Goal: Transaction & Acquisition: Purchase product/service

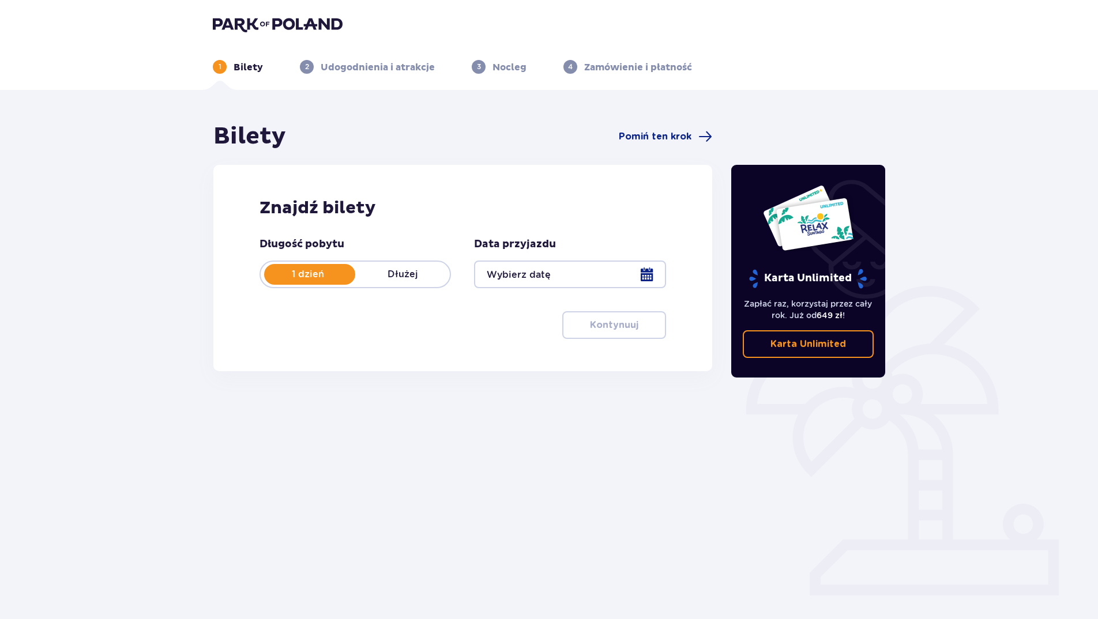
click at [646, 273] on div at bounding box center [569, 275] width 191 height 28
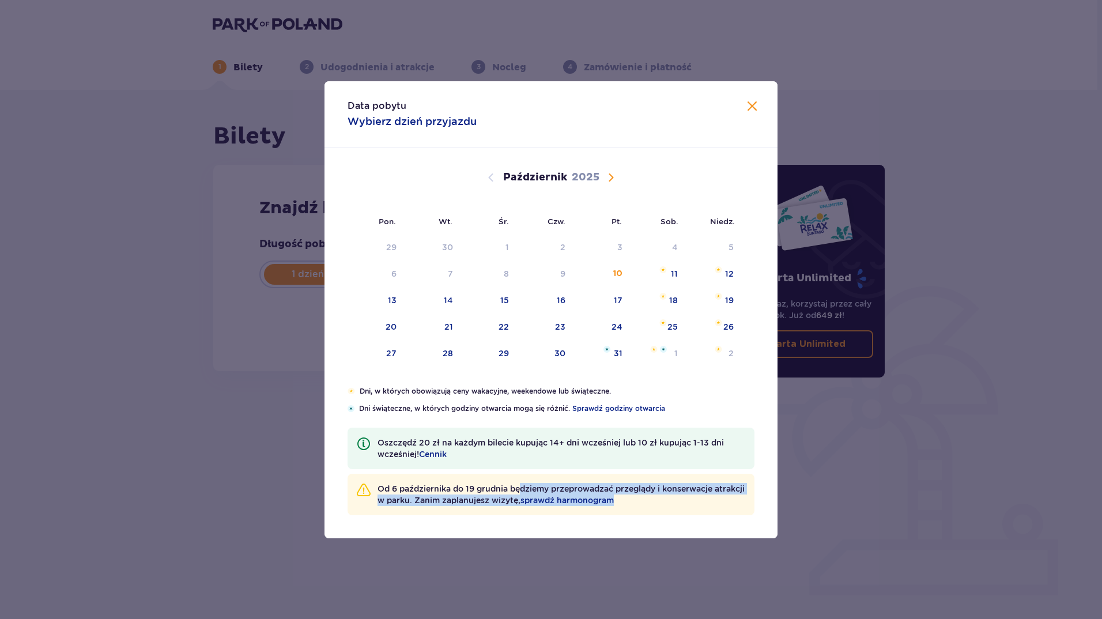
drag, startPoint x: 522, startPoint y: 488, endPoint x: 721, endPoint y: 506, distance: 200.3
click at [722, 506] on div "Od [DATE] do [DATE] będziemy przeprowadzać przeglądy i konserwacje atrakcji w p…" at bounding box center [551, 495] width 407 height 42
drag, startPoint x: 721, startPoint y: 506, endPoint x: 628, endPoint y: 519, distance: 93.7
click at [633, 521] on div "Dni, w których obowiązują ceny wakacyjne, weekendowe lub świąteczne. Dni świąte…" at bounding box center [551, 462] width 453 height 152
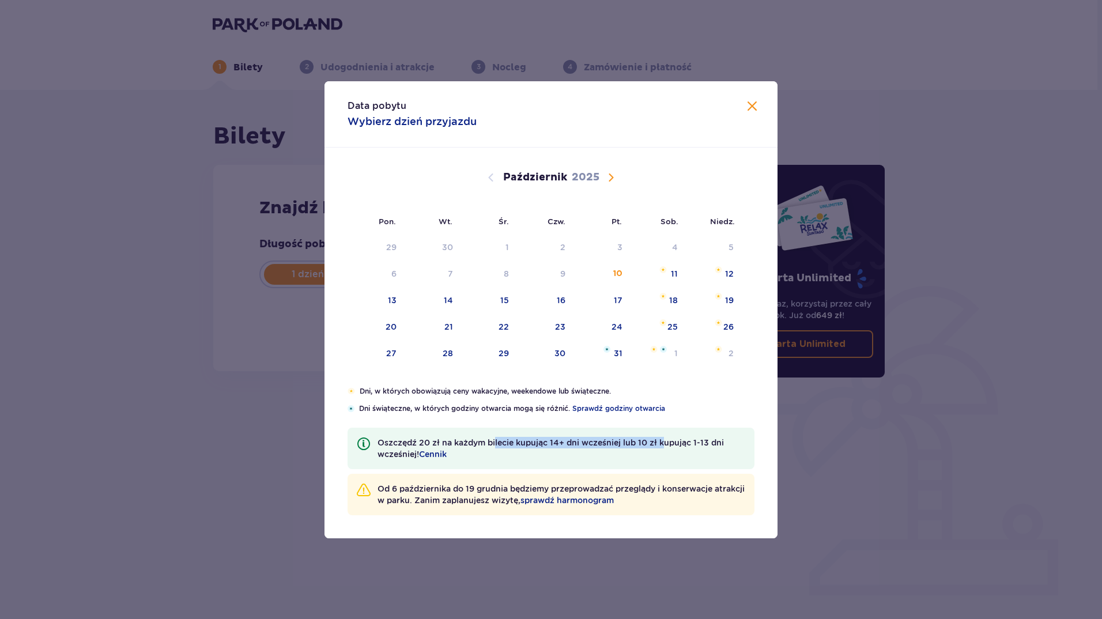
drag, startPoint x: 506, startPoint y: 443, endPoint x: 664, endPoint y: 445, distance: 158.6
click at [664, 445] on p "Oszczędź 20 zł na każdym bilecie kupując 14+ dni wcześniej lub 10 zł kupując 1-…" at bounding box center [562, 448] width 368 height 23
drag, startPoint x: 664, startPoint y: 445, endPoint x: 598, endPoint y: 460, distance: 67.3
click at [598, 460] on p "Oszczędź 20 zł na każdym bilecie kupując 14+ dni wcześniej lub 10 zł kupując 1-…" at bounding box center [562, 448] width 368 height 23
click at [611, 177] on span "Następny miesiąc" at bounding box center [611, 178] width 14 height 14
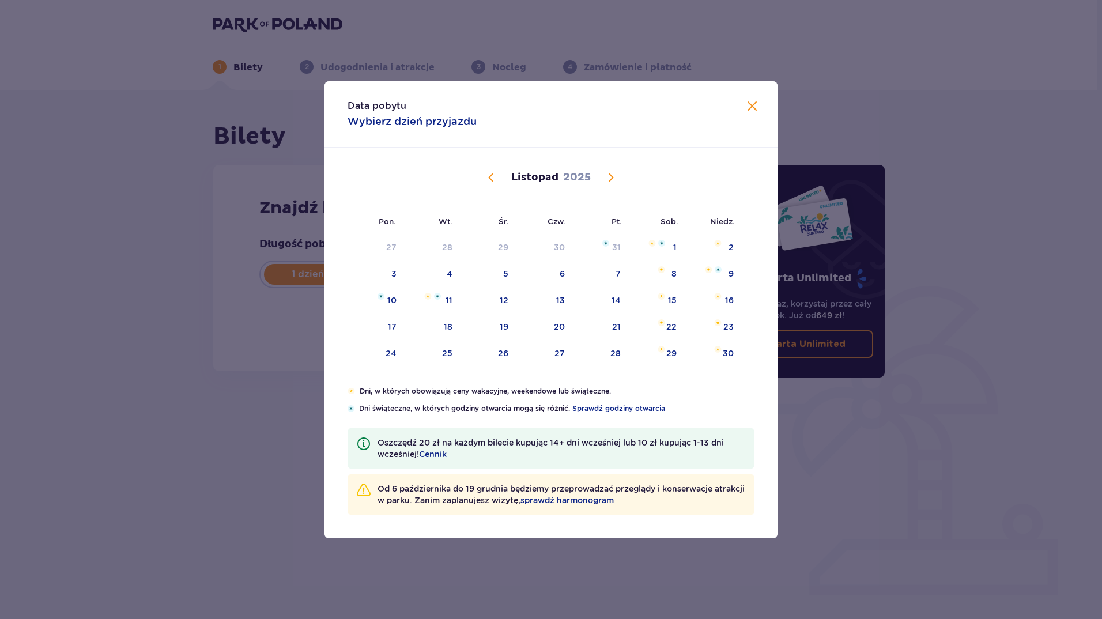
click at [611, 177] on span "Następny miesiąc" at bounding box center [611, 178] width 14 height 14
click at [492, 171] on span "Poprzedni miesiąc" at bounding box center [491, 178] width 14 height 14
click at [611, 183] on span "Następny miesiąc" at bounding box center [611, 178] width 14 height 14
click at [491, 178] on span "Poprzedni miesiąc" at bounding box center [491, 178] width 14 height 14
click at [568, 357] on div "27" at bounding box center [545, 353] width 57 height 25
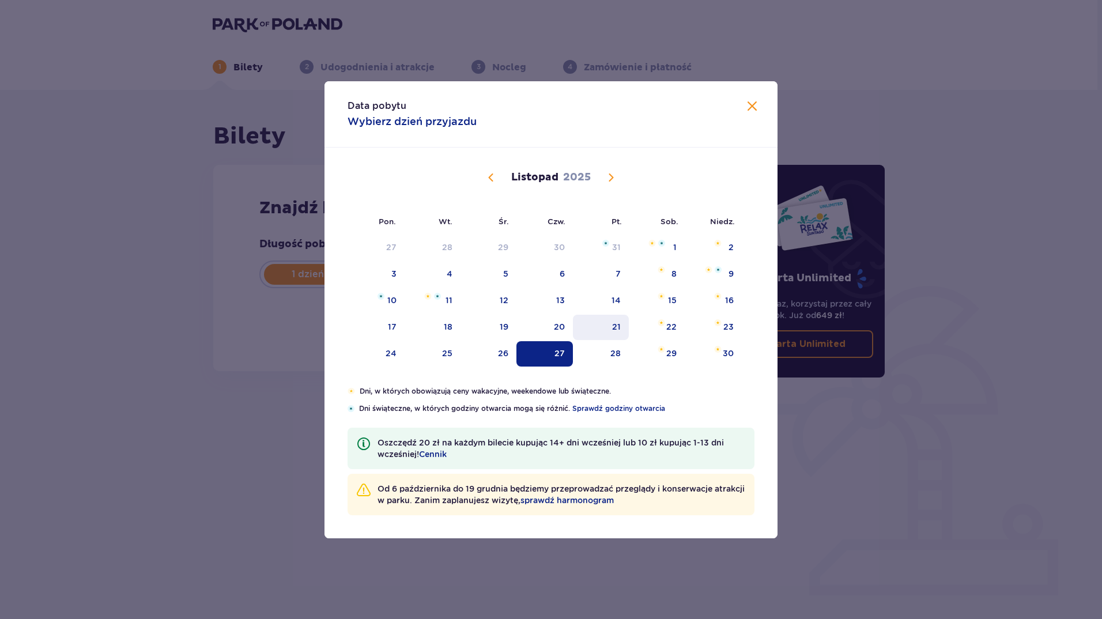
type input "[DATE]"
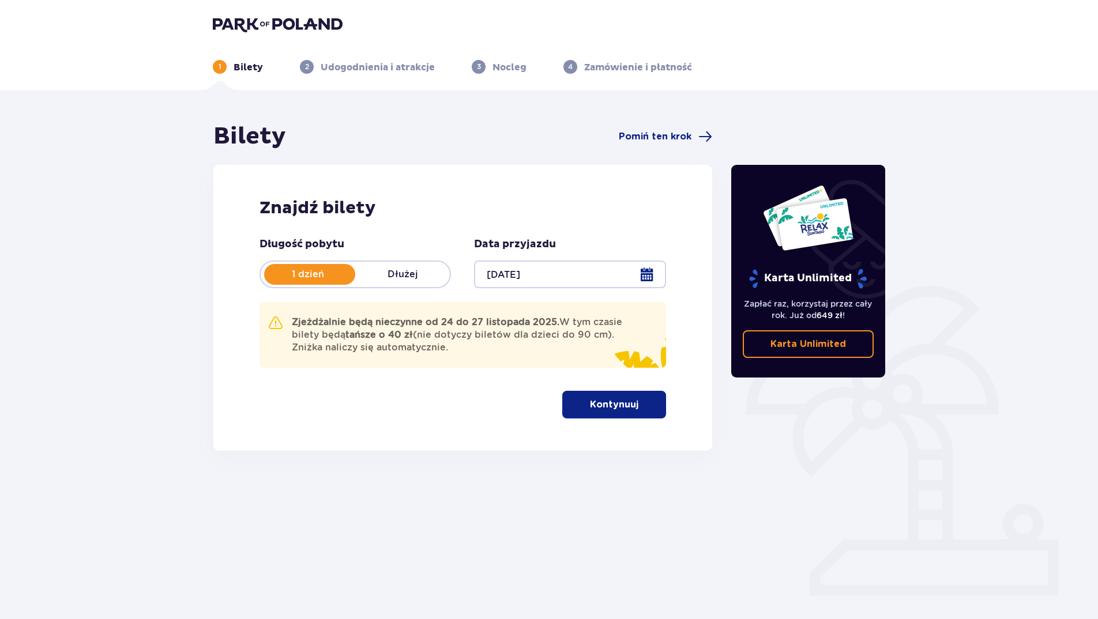
click at [637, 399] on span "button" at bounding box center [641, 405] width 14 height 14
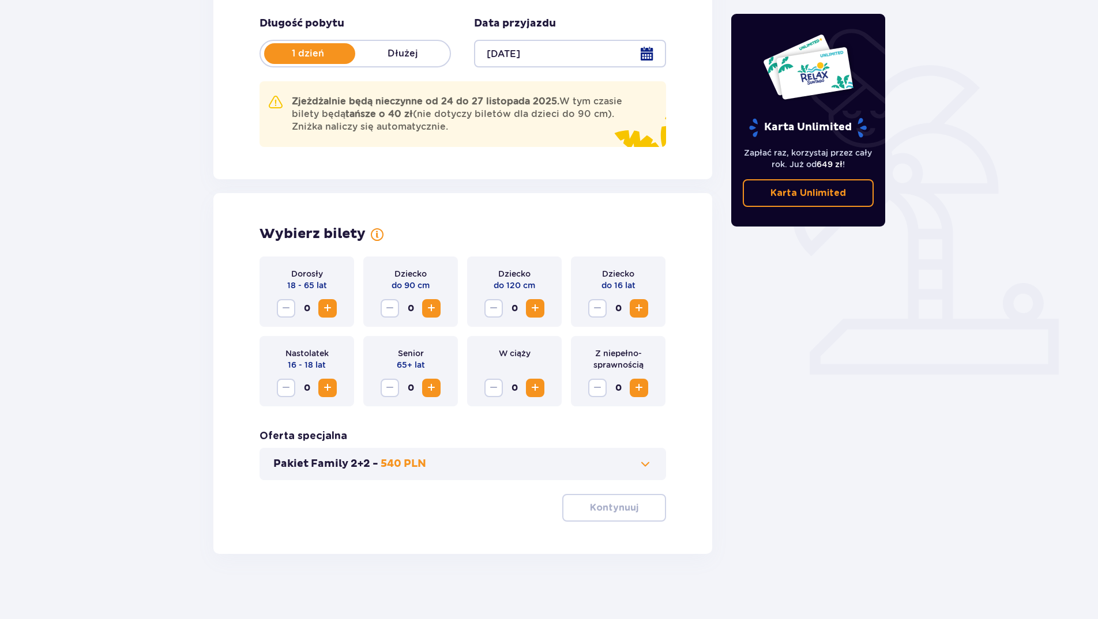
scroll to position [225, 0]
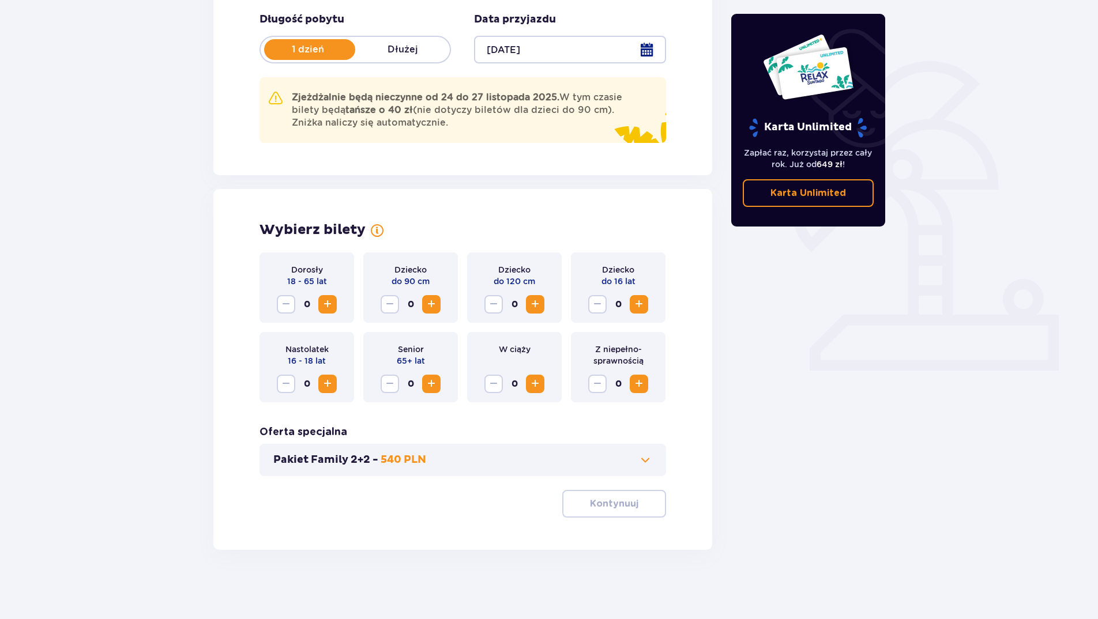
click at [328, 302] on span "Zwiększ" at bounding box center [328, 305] width 14 height 14
click at [327, 301] on span "Zwiększ" at bounding box center [328, 305] width 14 height 14
click at [641, 461] on span at bounding box center [645, 460] width 14 height 14
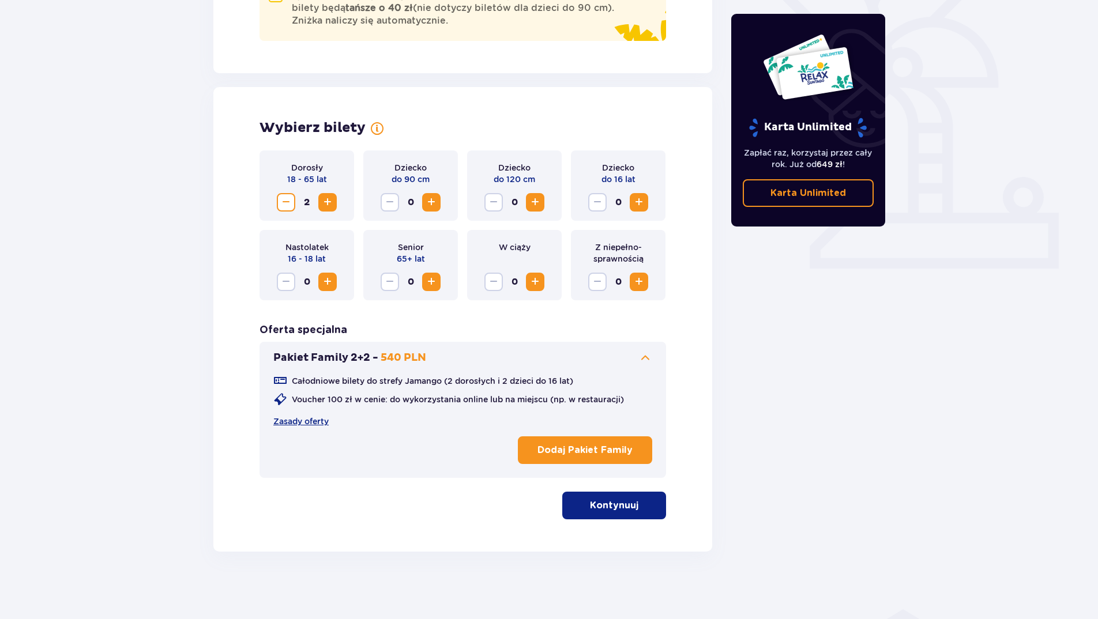
scroll to position [329, 0]
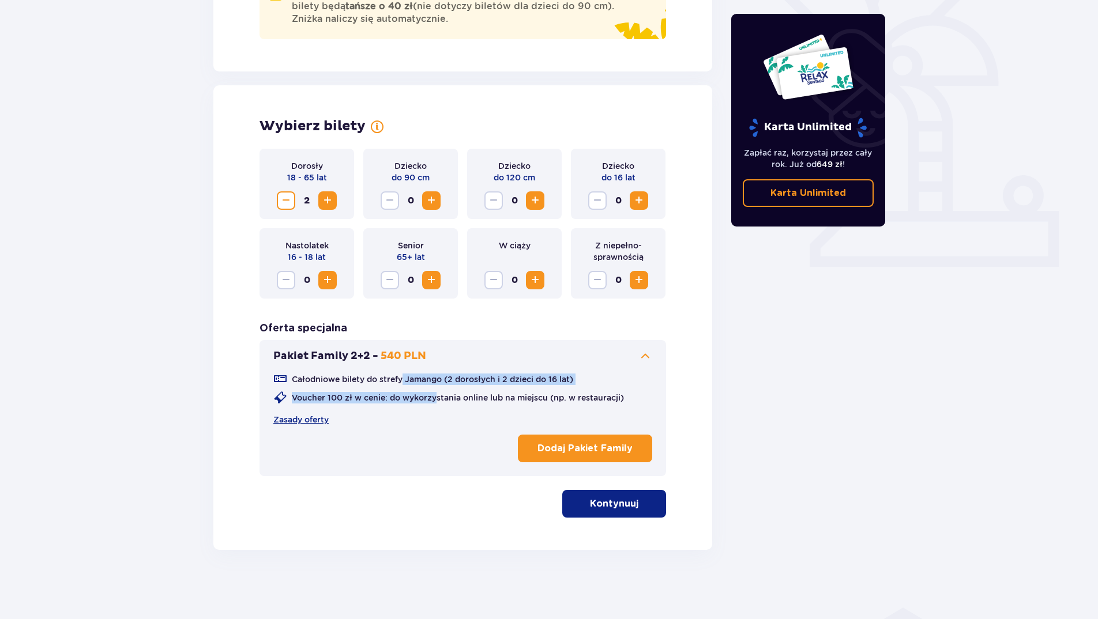
drag, startPoint x: 402, startPoint y: 381, endPoint x: 436, endPoint y: 409, distance: 44.6
click at [436, 409] on div "Całodniowe bilety do strefy Jamango (2 dorosłych i 2 dzieci do 16 lat) Voucher …" at bounding box center [462, 398] width 379 height 53
drag, startPoint x: 436, startPoint y: 409, endPoint x: 388, endPoint y: 445, distance: 60.2
click at [391, 445] on div "Całodniowe bilety do strefy Jamango (2 dorosłych i 2 dzieci do 16 lat) Voucher …" at bounding box center [462, 415] width 379 height 104
click at [604, 499] on p "Kontynuuj" at bounding box center [614, 504] width 48 height 13
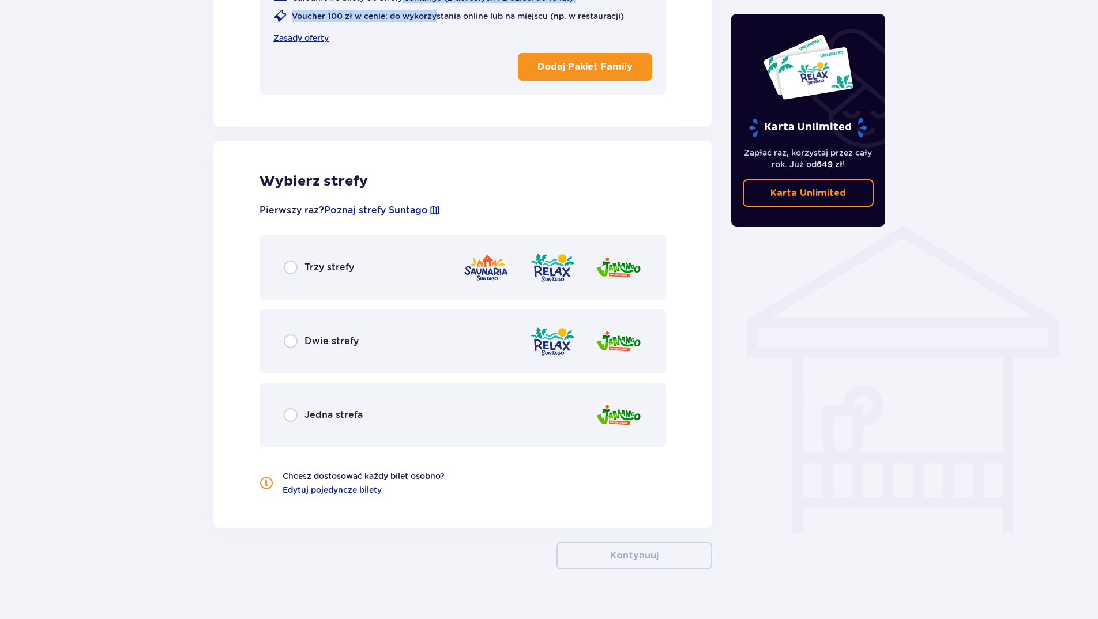
scroll to position [730, 0]
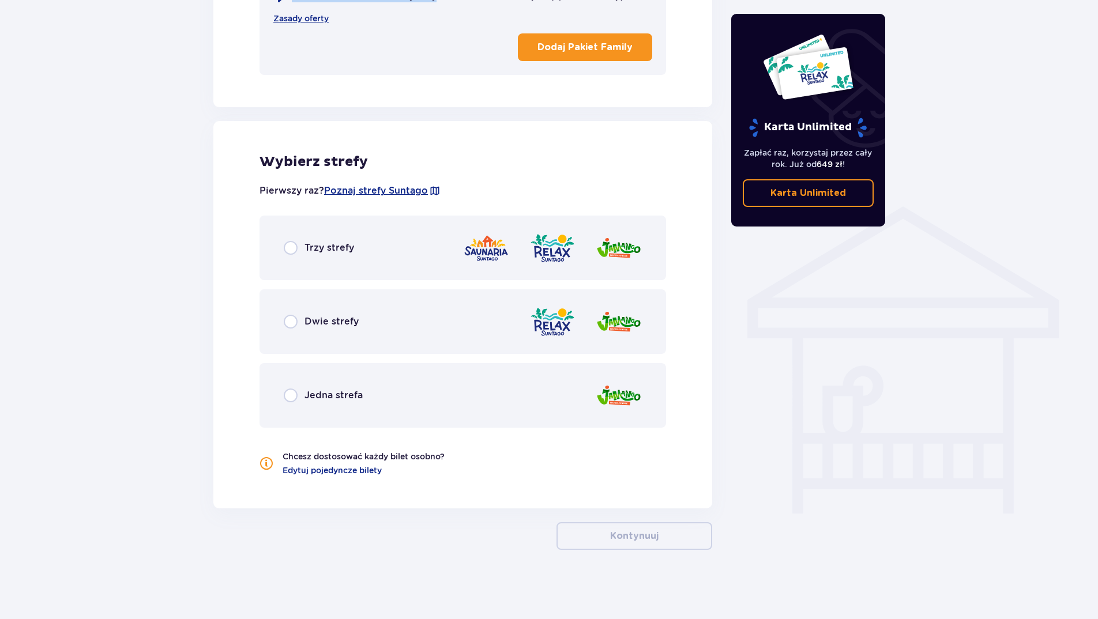
click at [292, 244] on input "radio" at bounding box center [291, 248] width 14 height 14
radio input "true"
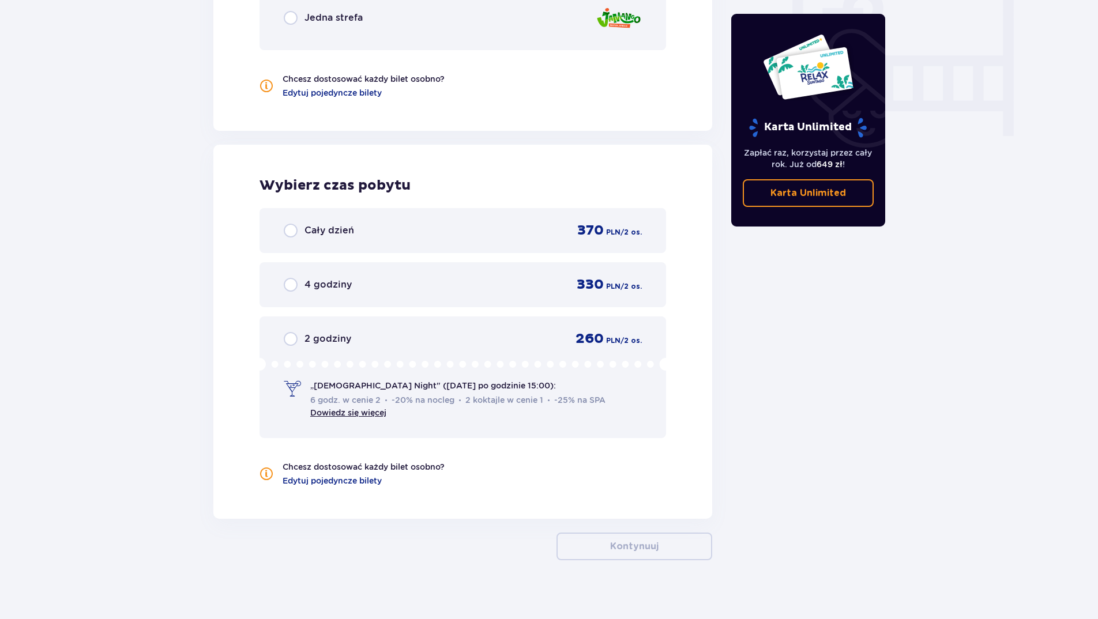
scroll to position [1118, 0]
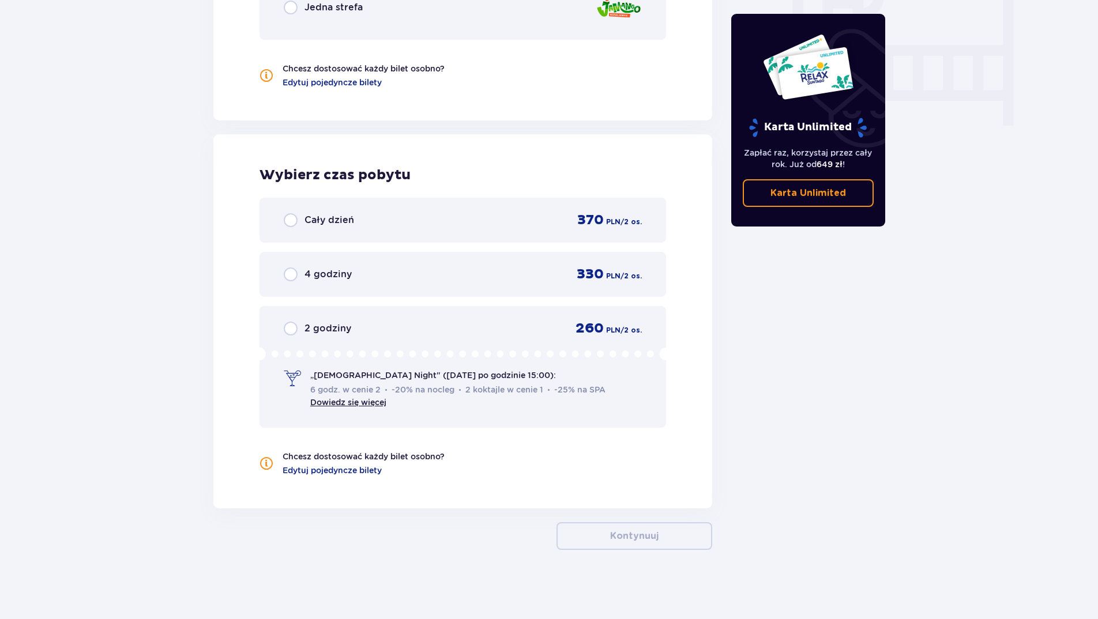
click at [294, 219] on input "radio" at bounding box center [291, 220] width 14 height 14
radio input "true"
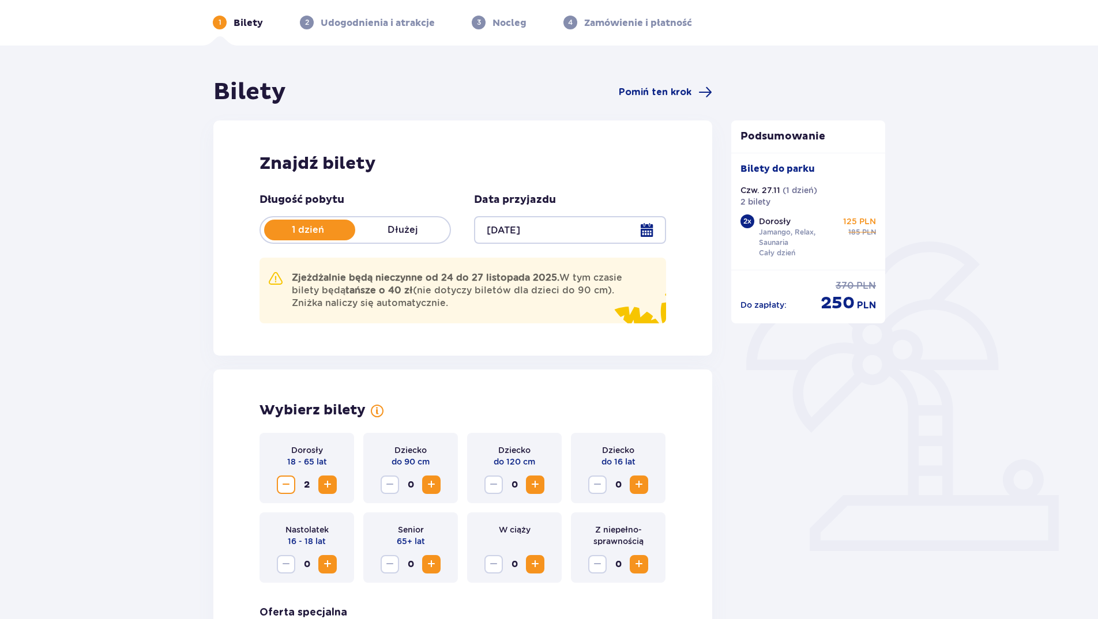
scroll to position [0, 0]
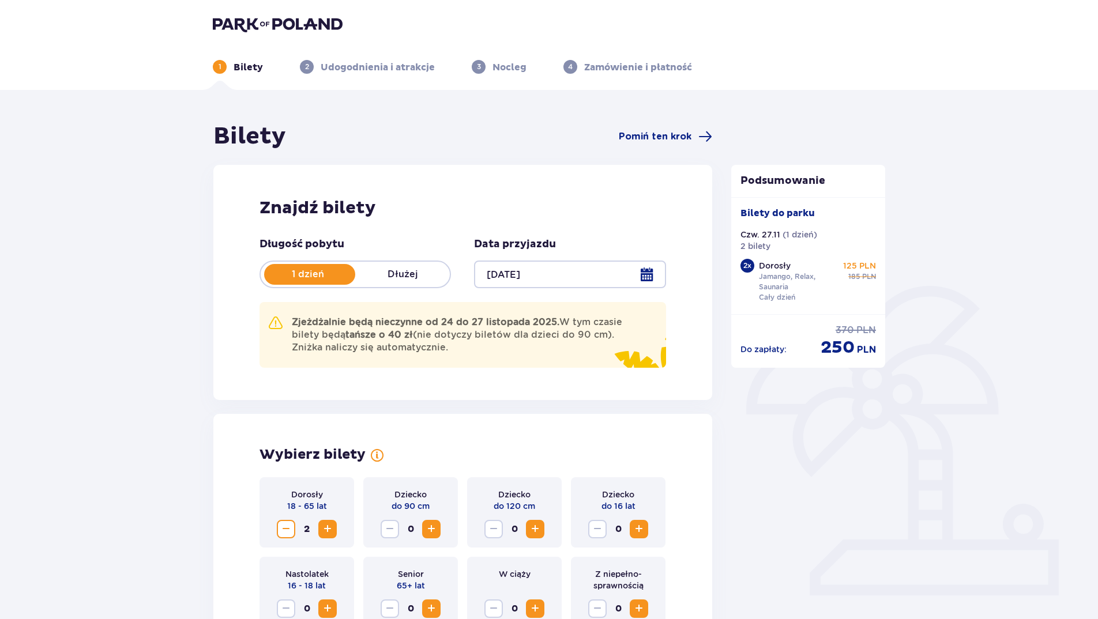
drag, startPoint x: 396, startPoint y: 336, endPoint x: 588, endPoint y: 345, distance: 192.8
click at [589, 345] on p "Zjeżdżalnie będą nieczynne od [DATE] do [DATE]. W tym czasie bilety będą tańsze…" at bounding box center [460, 335] width 337 height 38
drag, startPoint x: 588, startPoint y: 345, endPoint x: 459, endPoint y: 371, distance: 131.6
click at [459, 371] on div "Znajdź bilety Długość pobytu 1 dzień Dłużej Data przyjazdu [DATE] Zjeżdżalnie b…" at bounding box center [462, 282] width 499 height 235
click at [468, 351] on p "Zjeżdżalnie będą nieczynne od [DATE] do [DATE]. W tym czasie bilety będą tańsze…" at bounding box center [460, 335] width 337 height 38
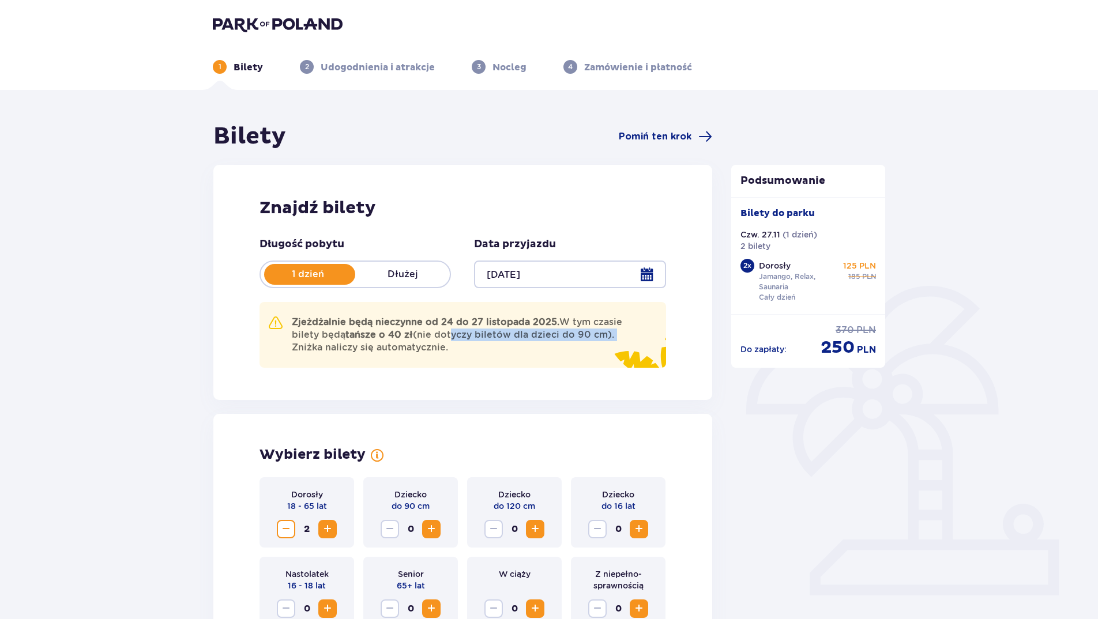
drag, startPoint x: 450, startPoint y: 337, endPoint x: 623, endPoint y: 339, distance: 173.0
click at [623, 339] on p "Zjeżdżalnie będą nieczynne od [DATE] do [DATE]. W tym czasie bilety będą tańsze…" at bounding box center [460, 335] width 337 height 38
drag, startPoint x: 623, startPoint y: 339, endPoint x: 566, endPoint y: 349, distance: 58.0
click at [567, 350] on p "Zjeżdżalnie będą nieczynne od [DATE] do [DATE]. W tym czasie bilety będą tańsze…" at bounding box center [460, 335] width 337 height 38
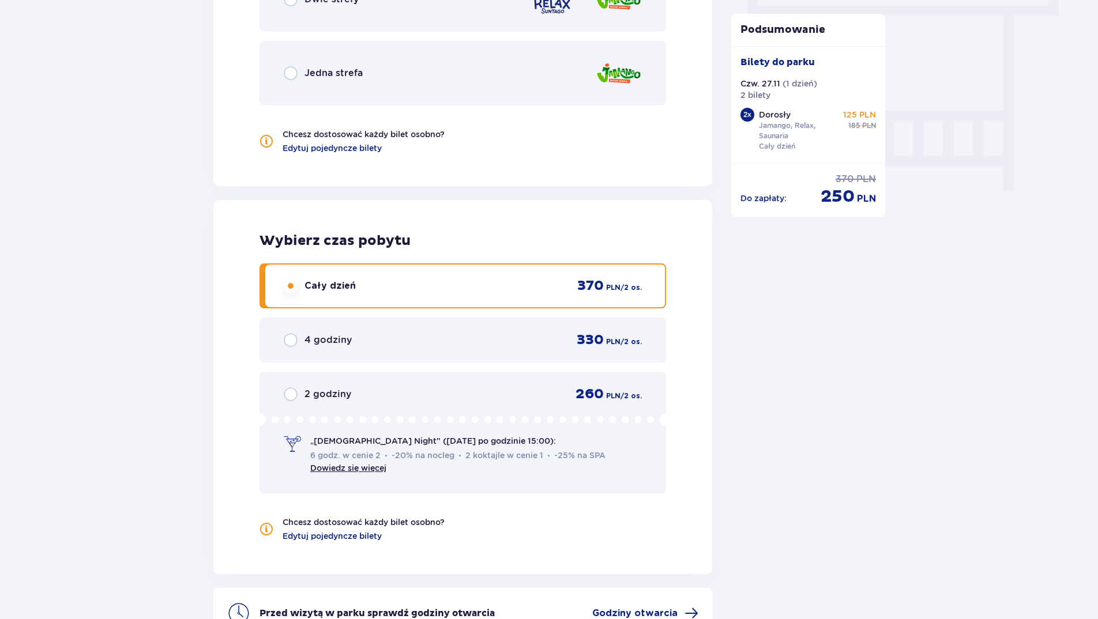
scroll to position [1183, 0]
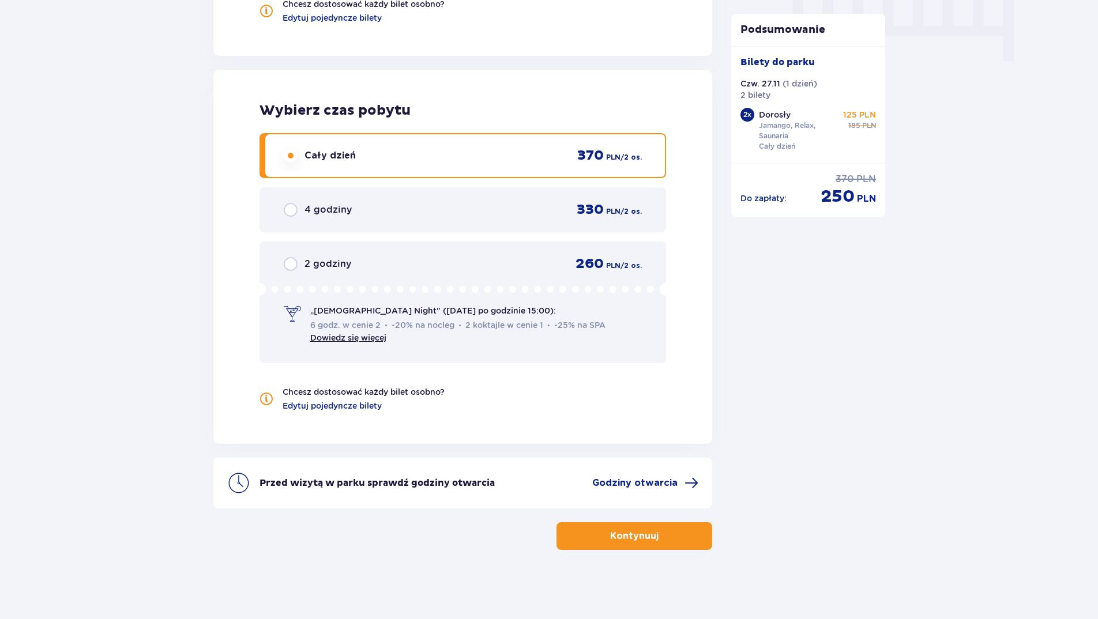
click at [287, 212] on input "radio" at bounding box center [291, 210] width 14 height 14
radio input "true"
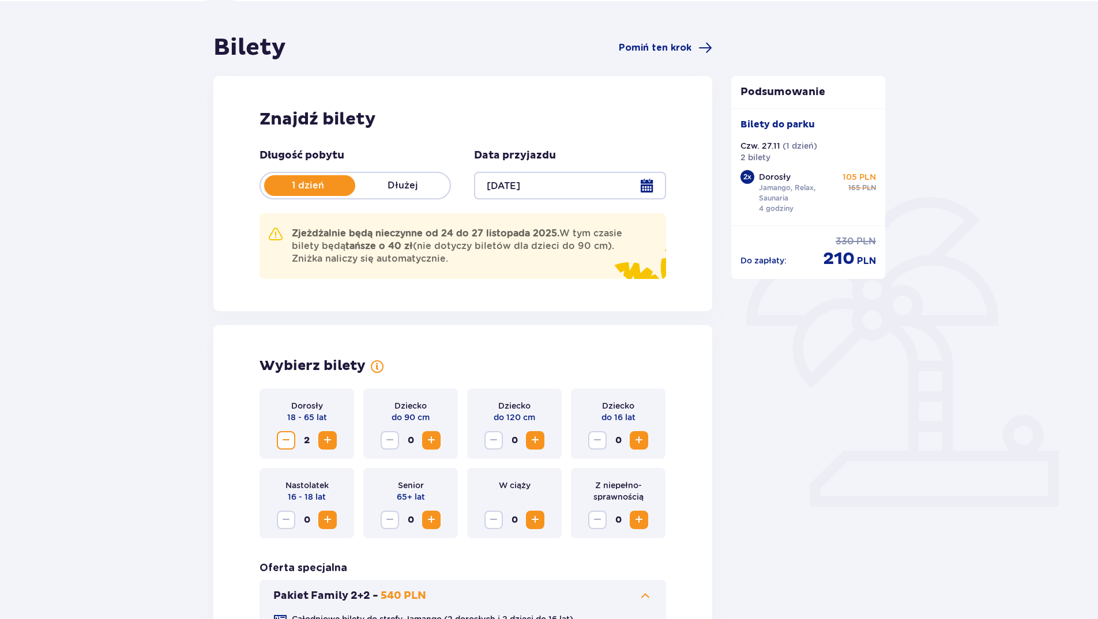
scroll to position [0, 0]
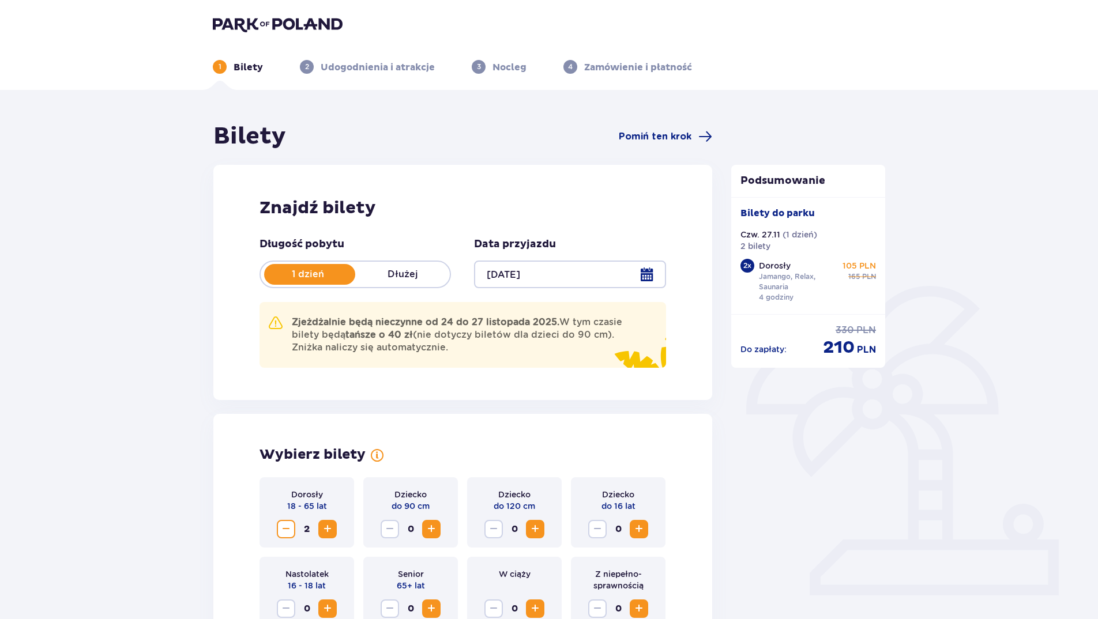
click at [650, 274] on div at bounding box center [569, 275] width 191 height 28
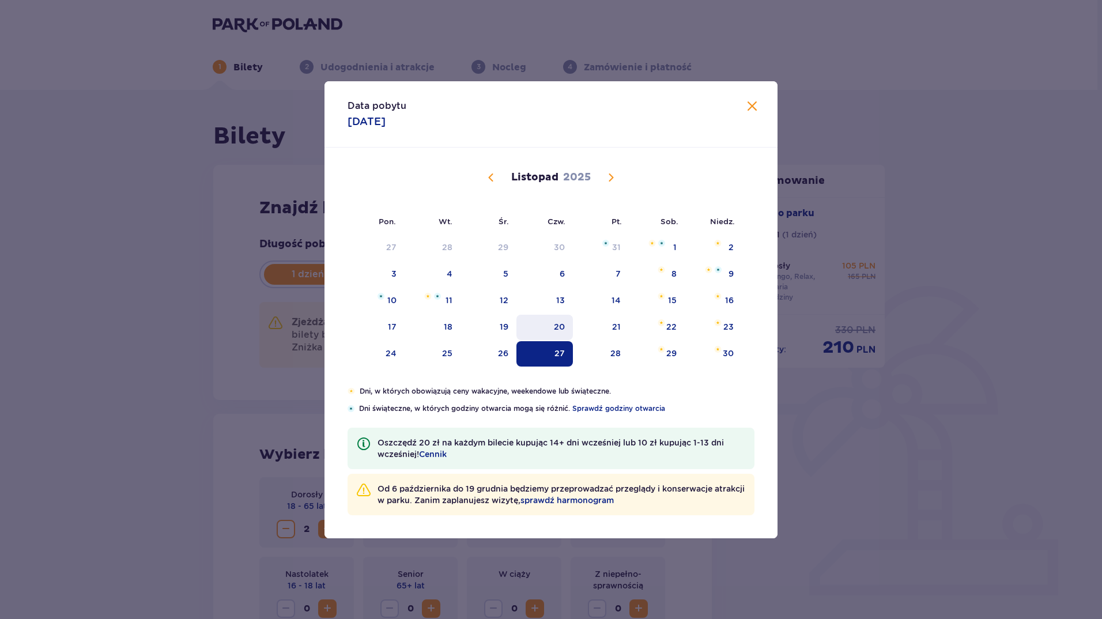
click at [560, 325] on div "20" at bounding box center [559, 327] width 11 height 12
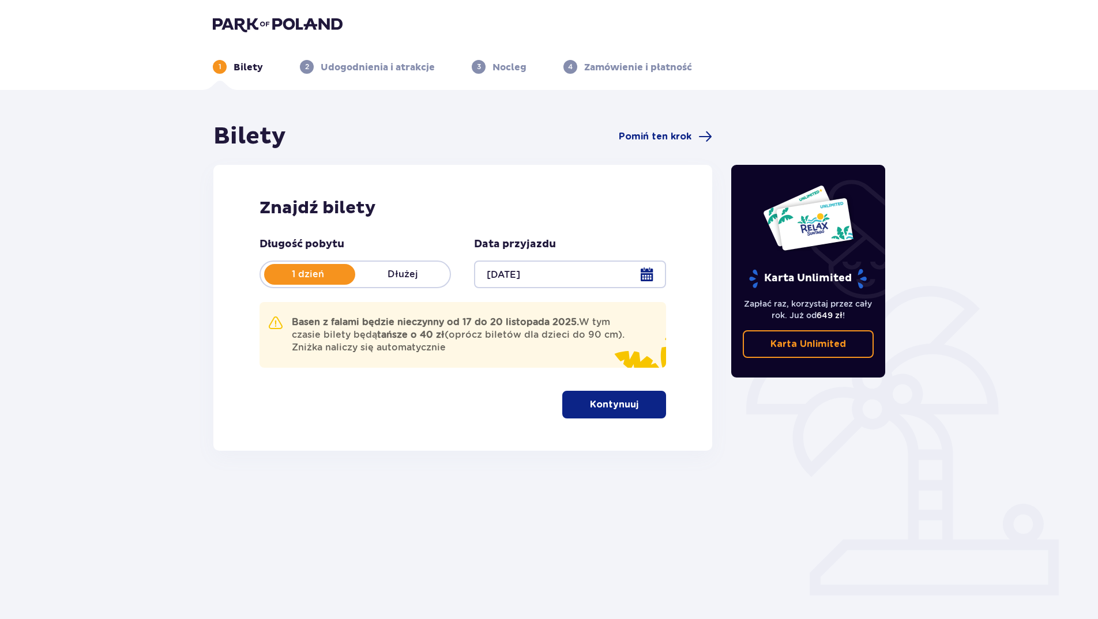
click at [594, 402] on p "Kontynuuj" at bounding box center [614, 404] width 48 height 13
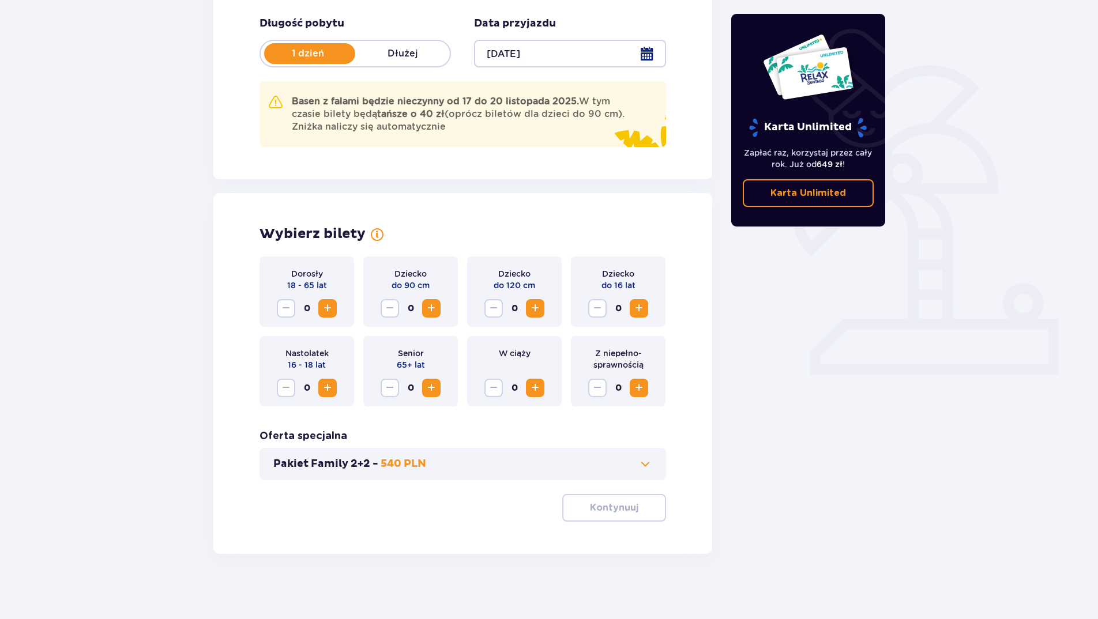
scroll to position [225, 0]
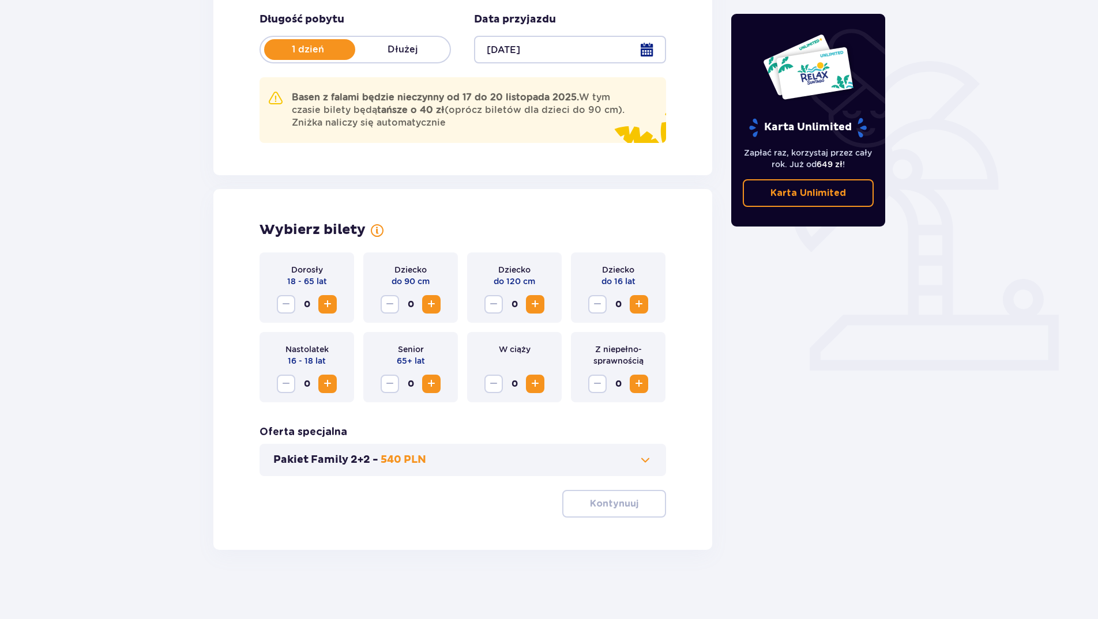
click at [325, 306] on span "Zwiększ" at bounding box center [328, 305] width 14 height 14
click at [615, 506] on p "Kontynuuj" at bounding box center [614, 504] width 48 height 13
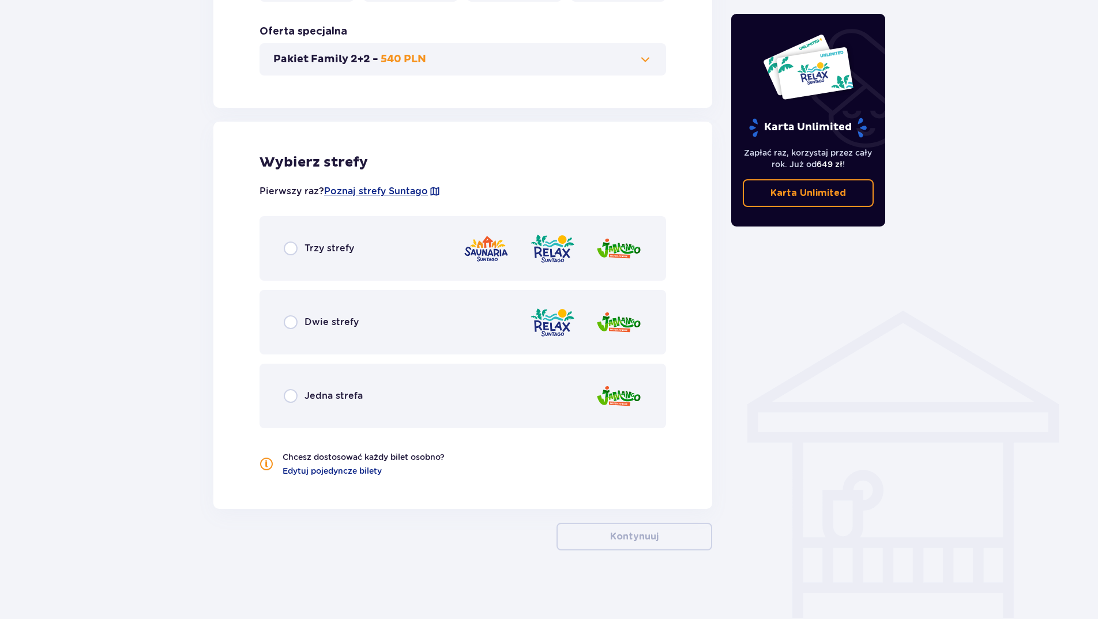
scroll to position [626, 0]
click at [353, 258] on div "Trzy strefy" at bounding box center [462, 248] width 406 height 65
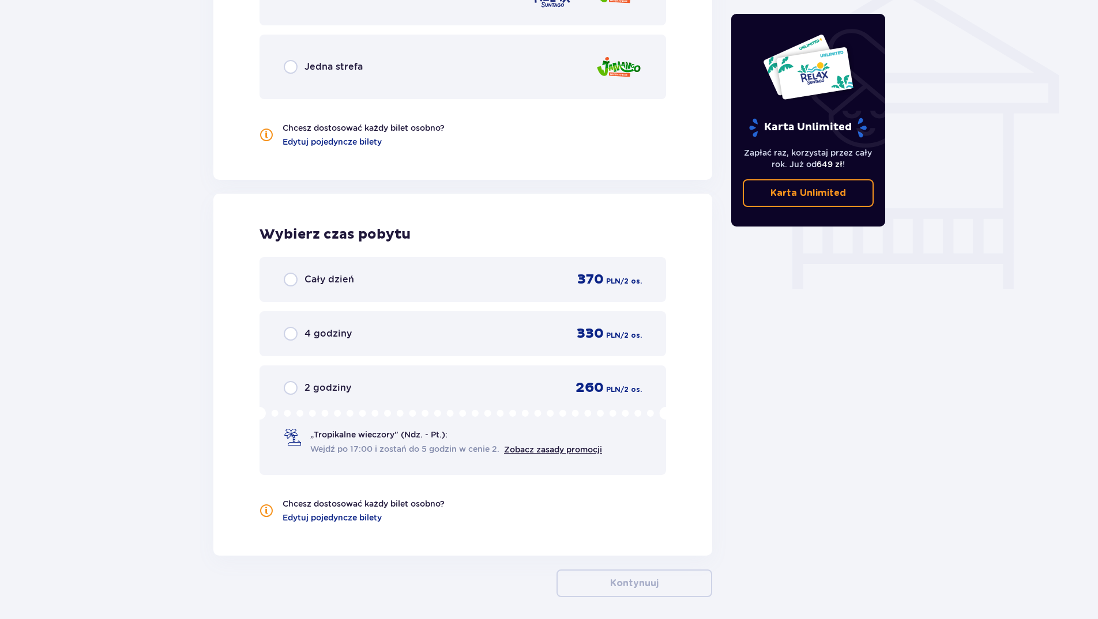
scroll to position [1002, 0]
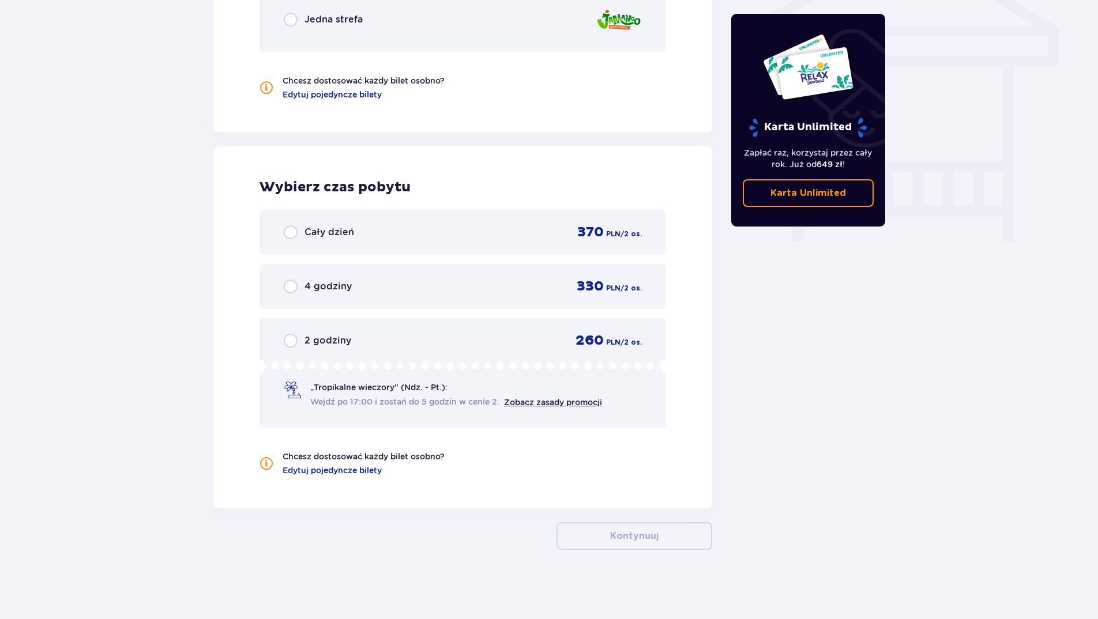
click at [325, 293] on span "4 godziny" at bounding box center [327, 286] width 47 height 13
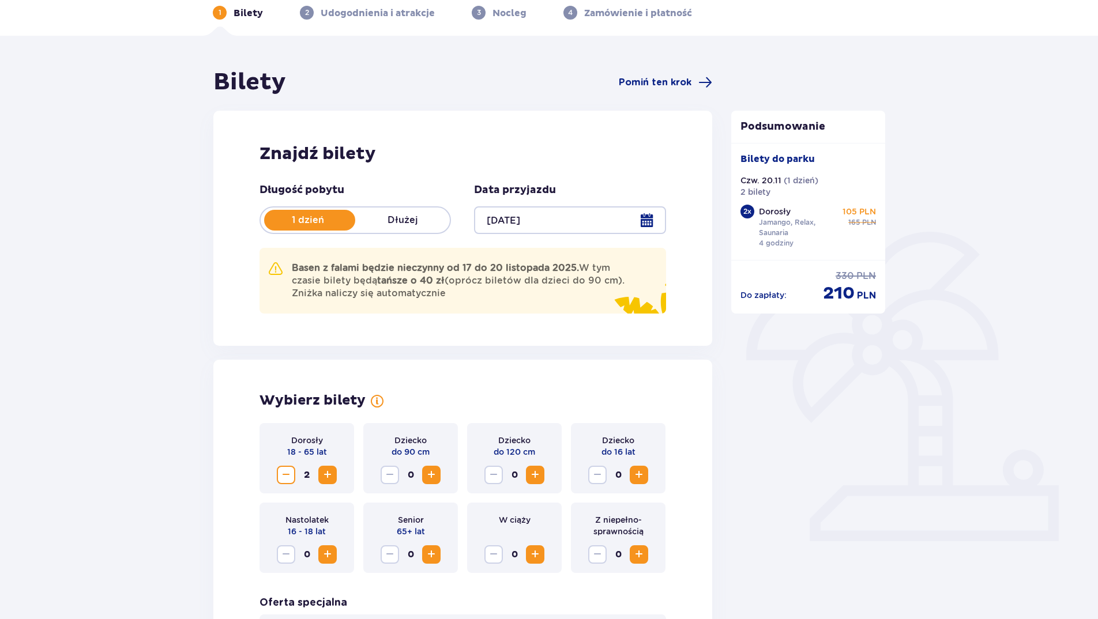
scroll to position [0, 0]
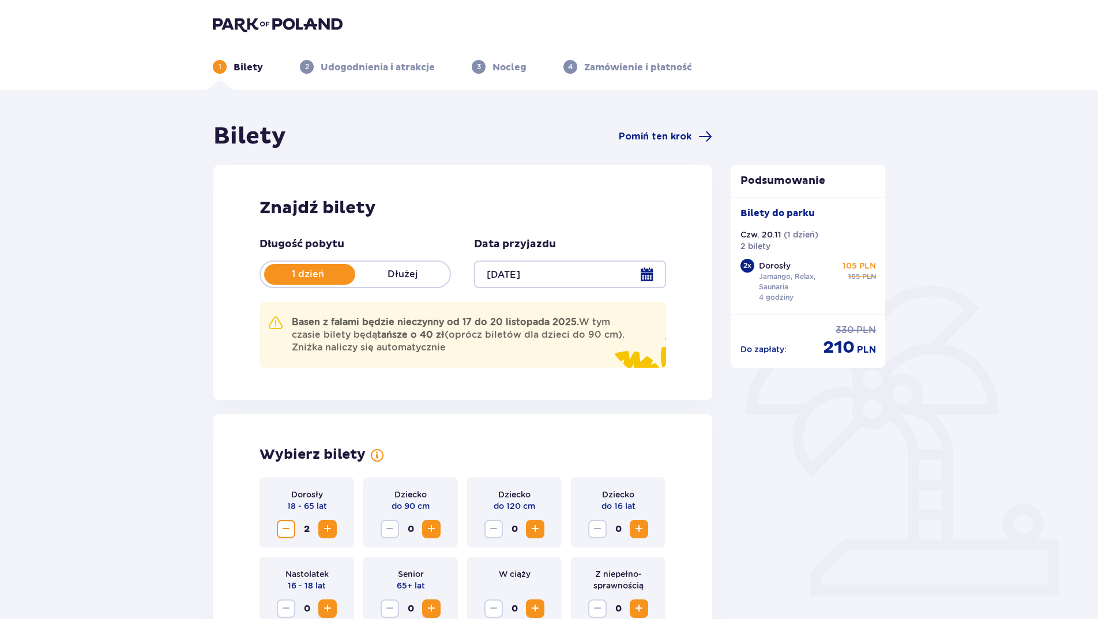
drag, startPoint x: 348, startPoint y: 322, endPoint x: 539, endPoint y: 344, distance: 191.5
click at [539, 344] on p "Basen z falami będzie nieczynny od [DATE] do [DATE]. W tym czasie bilety będą t…" at bounding box center [460, 335] width 337 height 38
drag, startPoint x: 539, startPoint y: 344, endPoint x: 475, endPoint y: 363, distance: 66.9
click at [475, 363] on div "Basen z falami będzie nieczynny od [DATE] do [DATE]. W tym czasie bilety będą t…" at bounding box center [462, 335] width 406 height 66
click at [482, 366] on div "Basen z falami będzie nieczynny od [DATE] do [DATE]. W tym czasie bilety będą t…" at bounding box center [462, 335] width 406 height 66
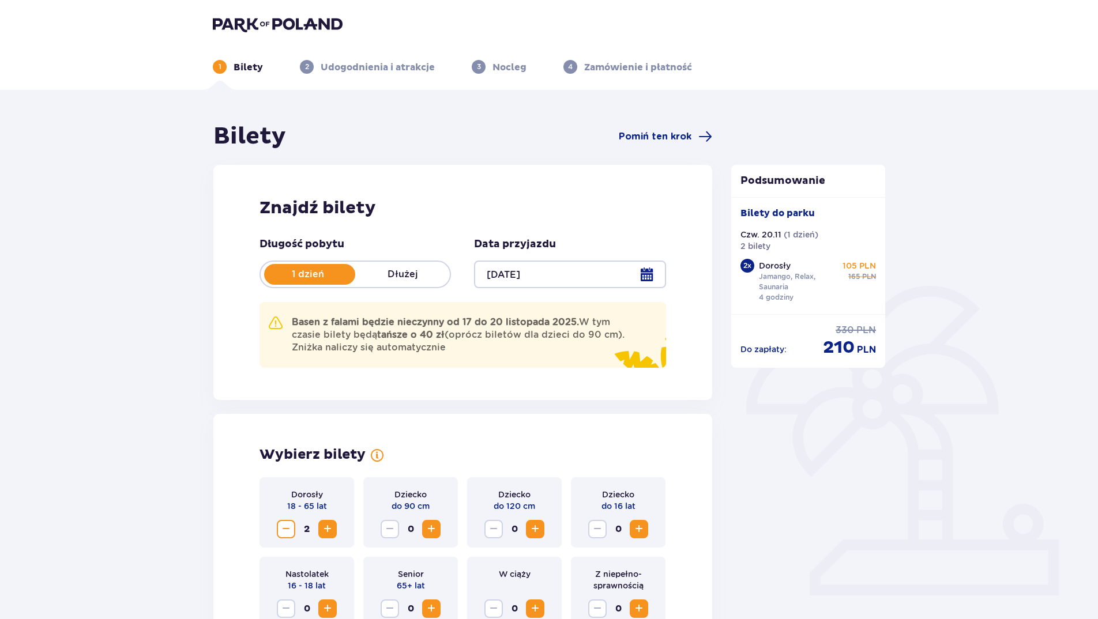
drag, startPoint x: 336, startPoint y: 323, endPoint x: 458, endPoint y: 351, distance: 124.9
click at [458, 351] on p "Basen z falami będzie nieczynny od [DATE] do [DATE]. W tym czasie bilety będą t…" at bounding box center [460, 335] width 337 height 38
drag, startPoint x: 458, startPoint y: 351, endPoint x: 444, endPoint y: 357, distance: 15.2
click at [444, 357] on div "Basen z falami będzie nieczynny od [DATE] do [DATE]. W tym czasie bilety będą t…" at bounding box center [462, 335] width 406 height 66
click at [656, 278] on div at bounding box center [569, 275] width 191 height 28
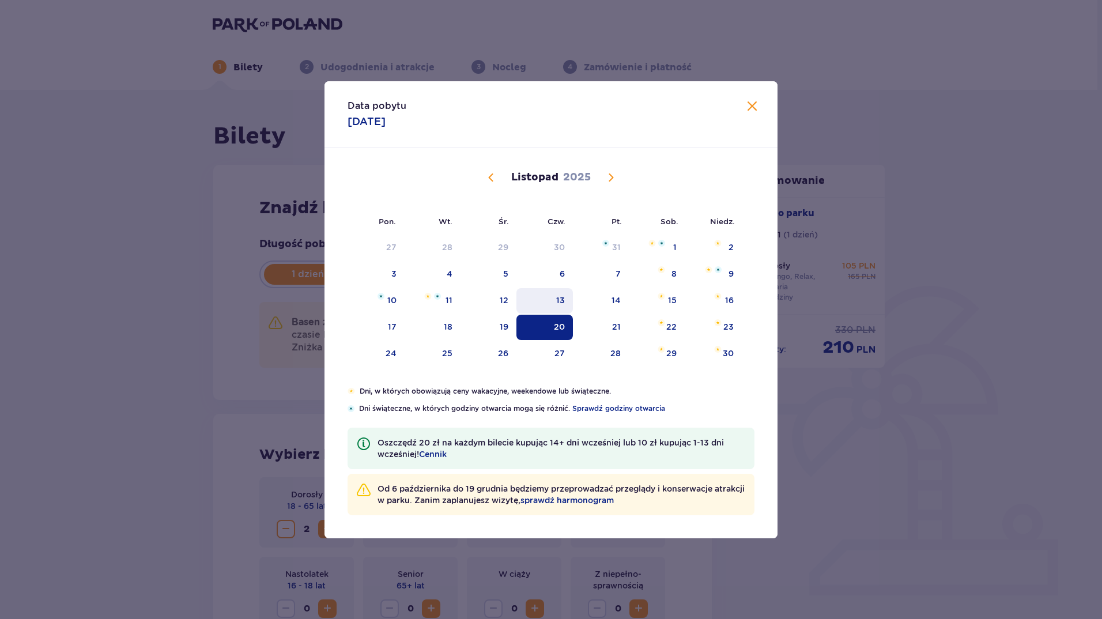
click at [564, 299] on div "13" at bounding box center [560, 301] width 9 height 12
type input "[DATE]"
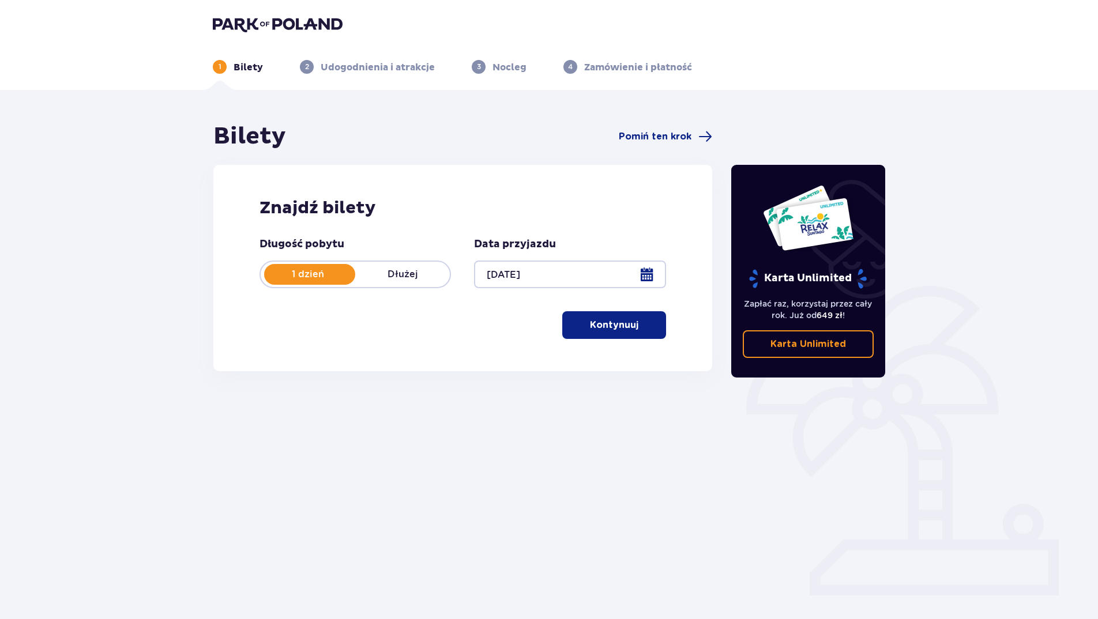
click at [616, 326] on p "Kontynuuj" at bounding box center [614, 325] width 48 height 13
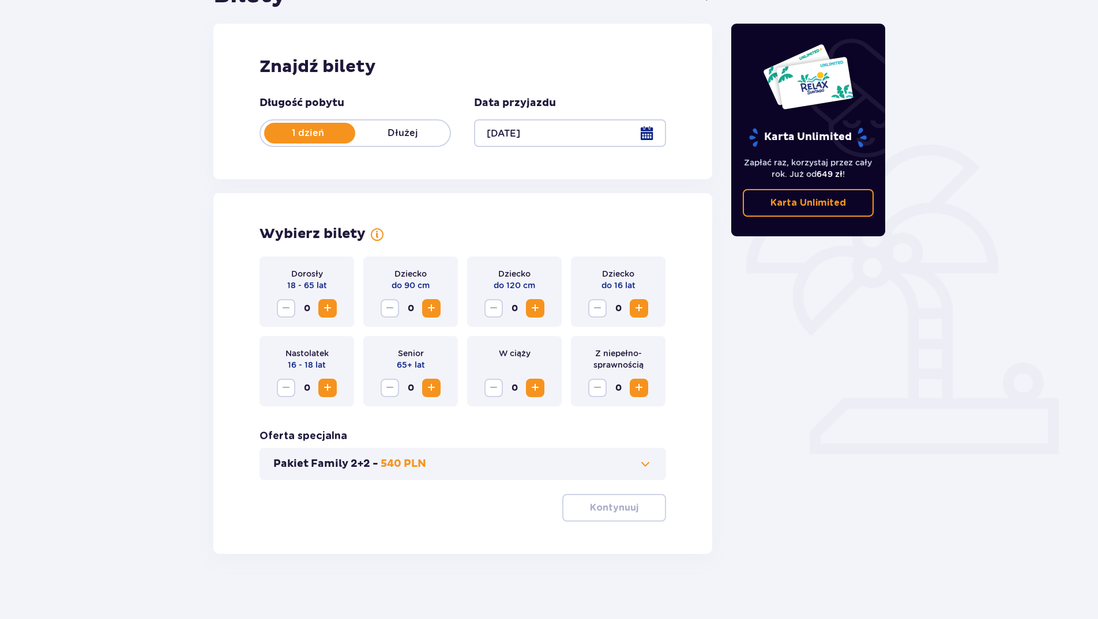
scroll to position [145, 0]
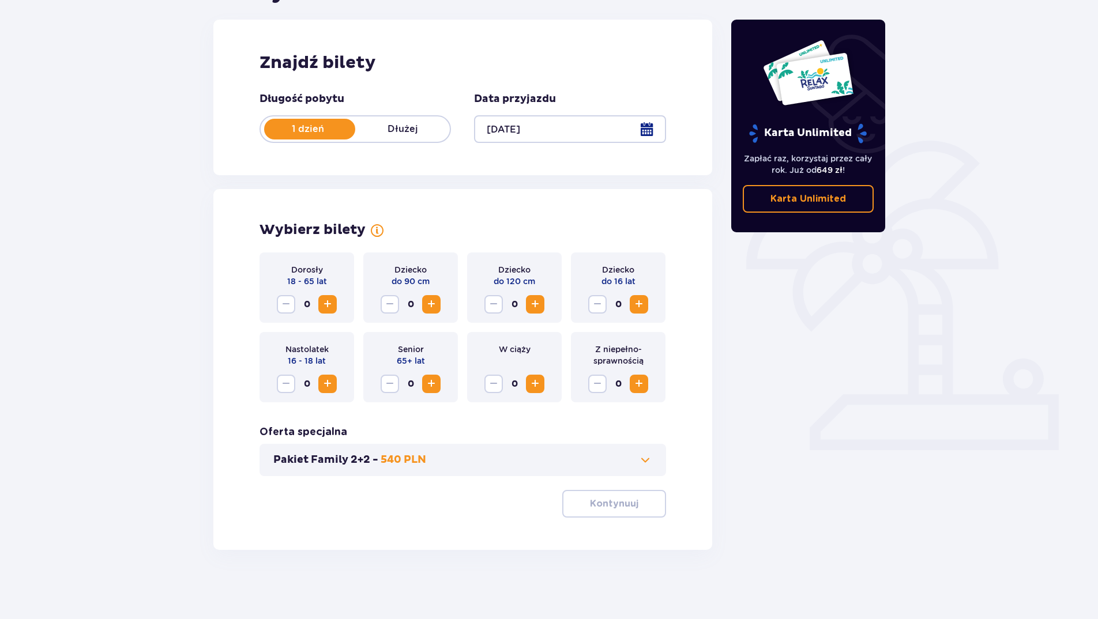
click at [321, 300] on span "Zwiększ" at bounding box center [328, 305] width 14 height 14
click at [341, 304] on div "Dorosły 18 - 65 lat 1" at bounding box center [306, 288] width 95 height 70
click at [327, 302] on span "Zwiększ" at bounding box center [328, 305] width 14 height 14
click at [638, 502] on span "button" at bounding box center [641, 504] width 14 height 14
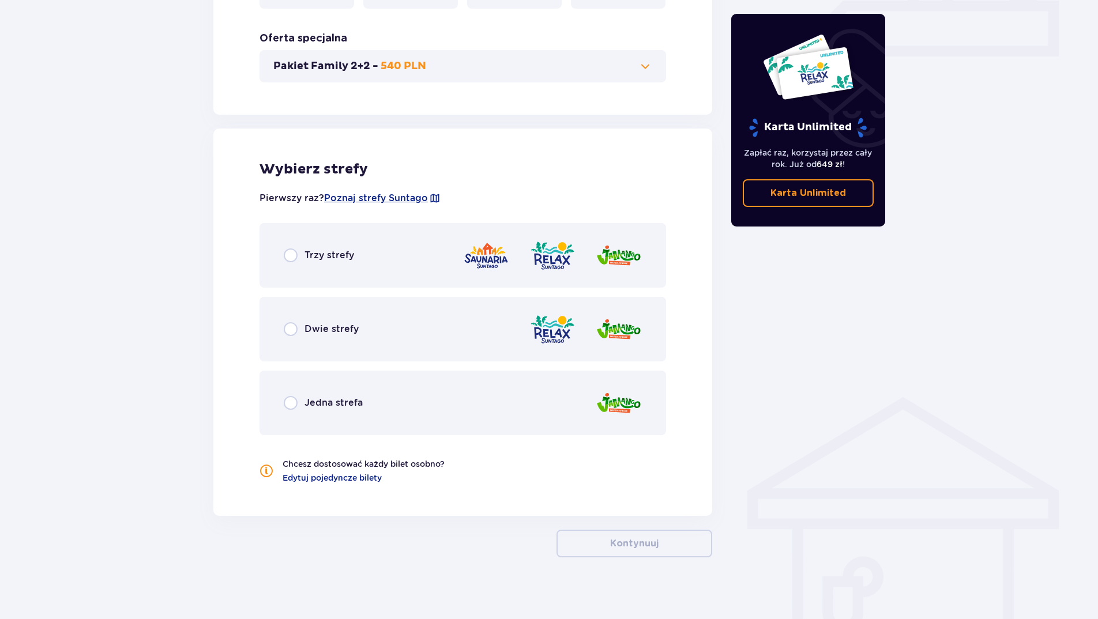
scroll to position [547, 0]
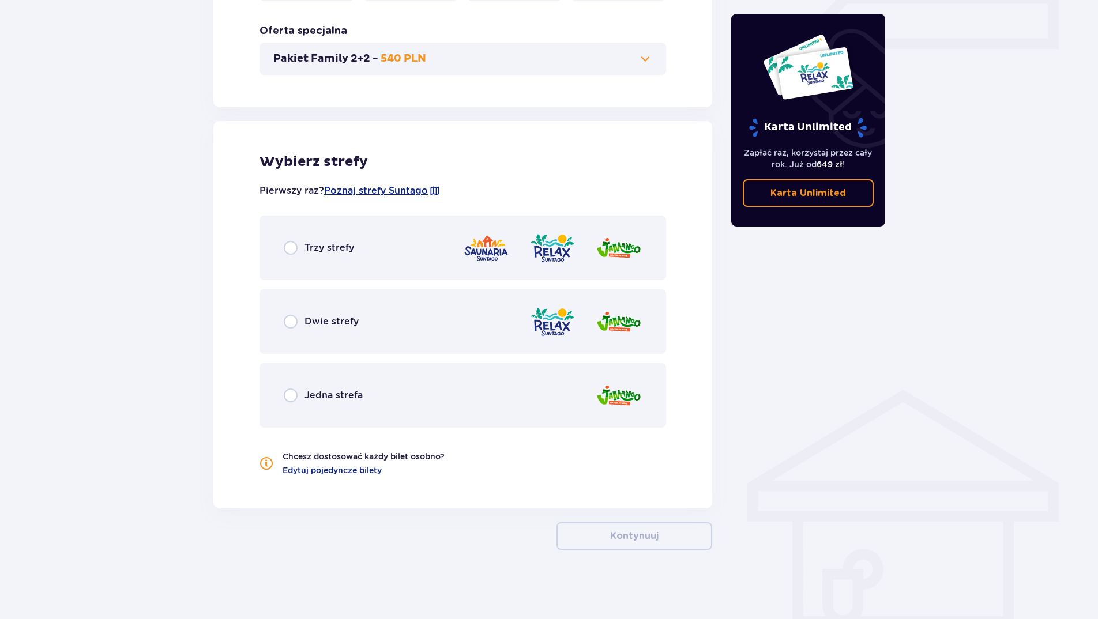
click at [338, 254] on span "Trzy strefy" at bounding box center [329, 248] width 50 height 13
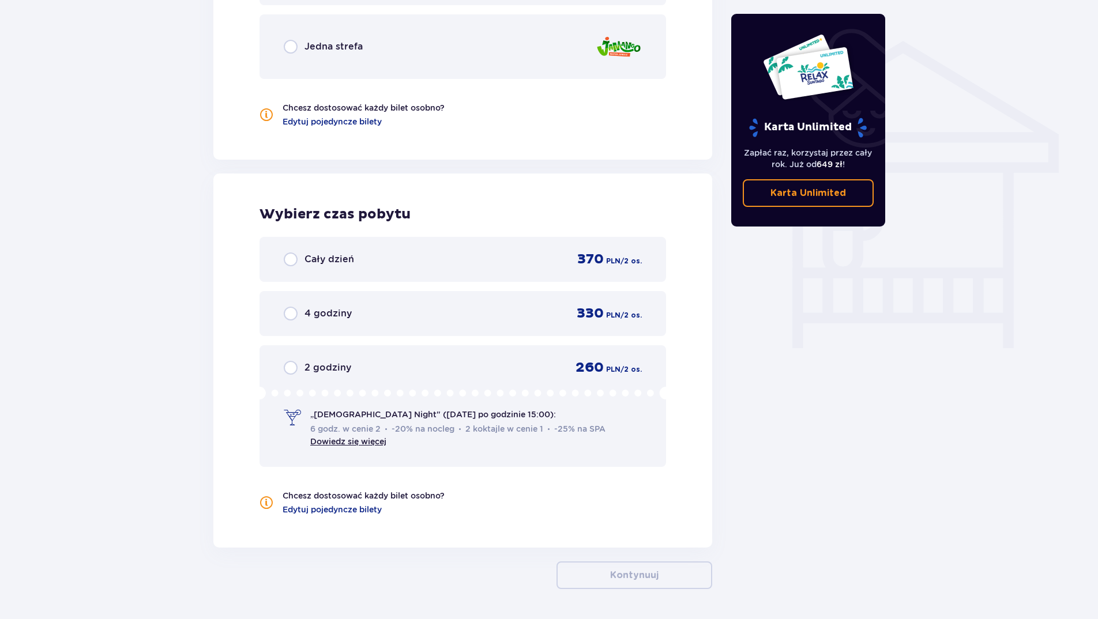
scroll to position [935, 0]
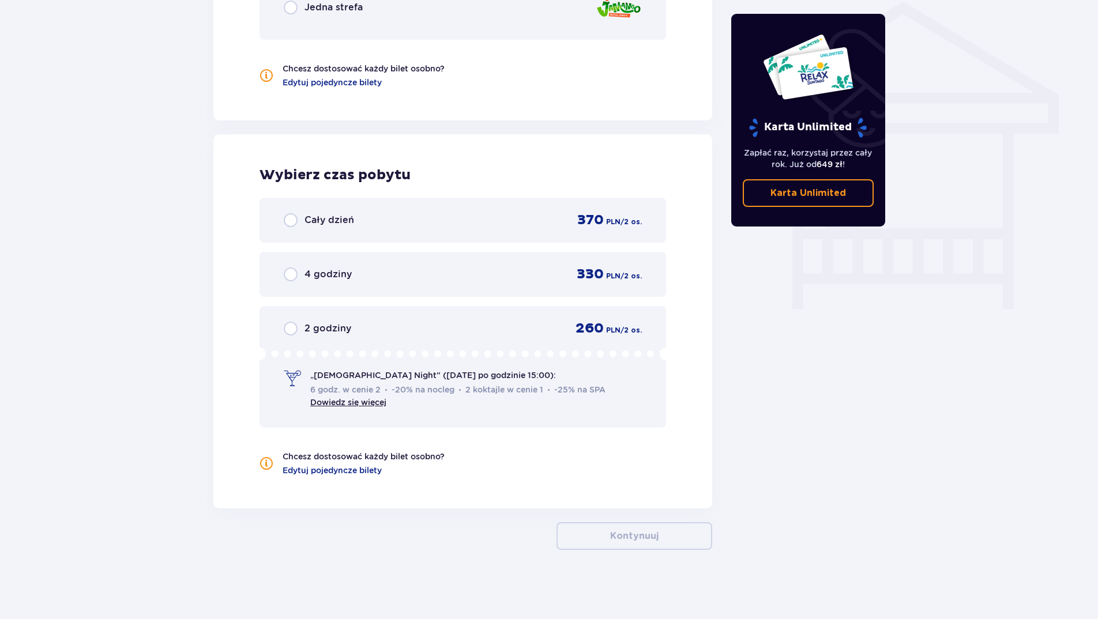
click at [299, 274] on div "4 godziny" at bounding box center [318, 275] width 68 height 14
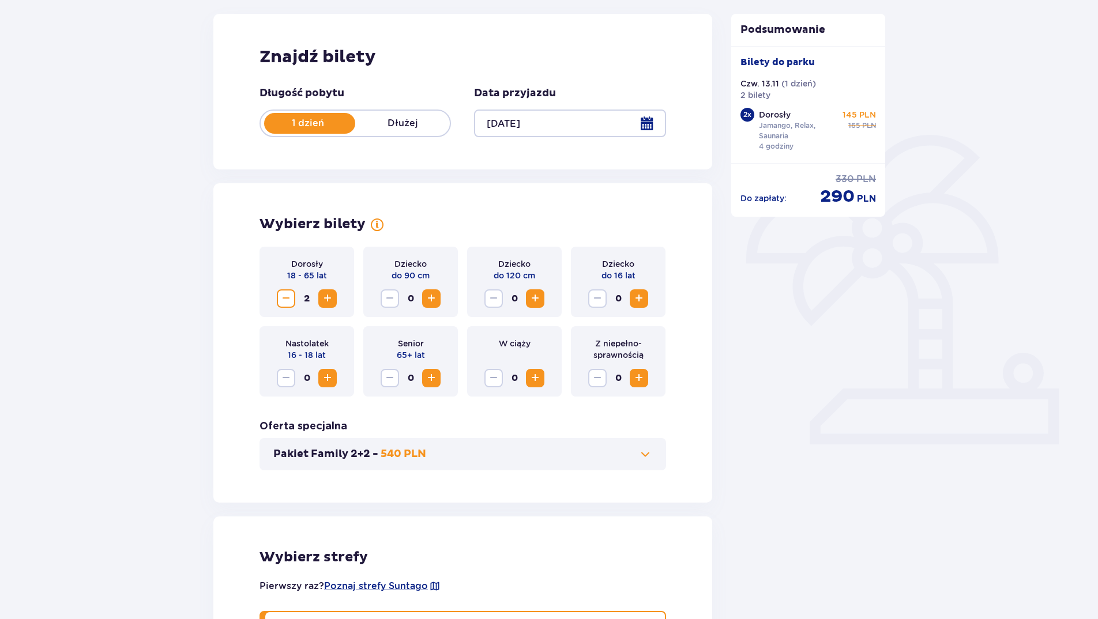
scroll to position [0, 0]
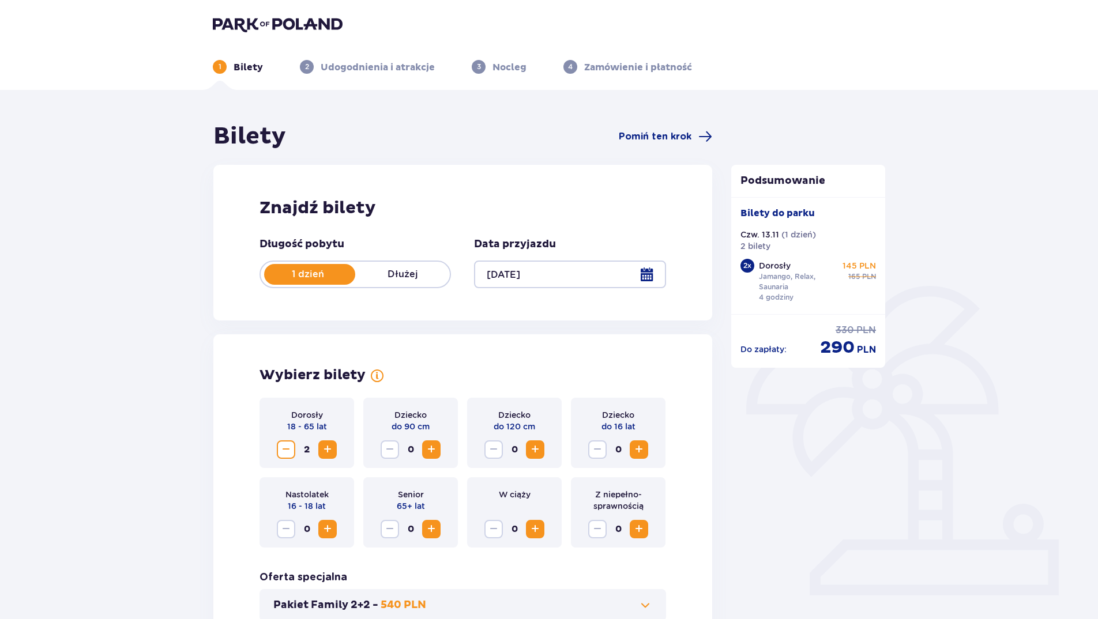
click at [243, 24] on img at bounding box center [278, 24] width 130 height 16
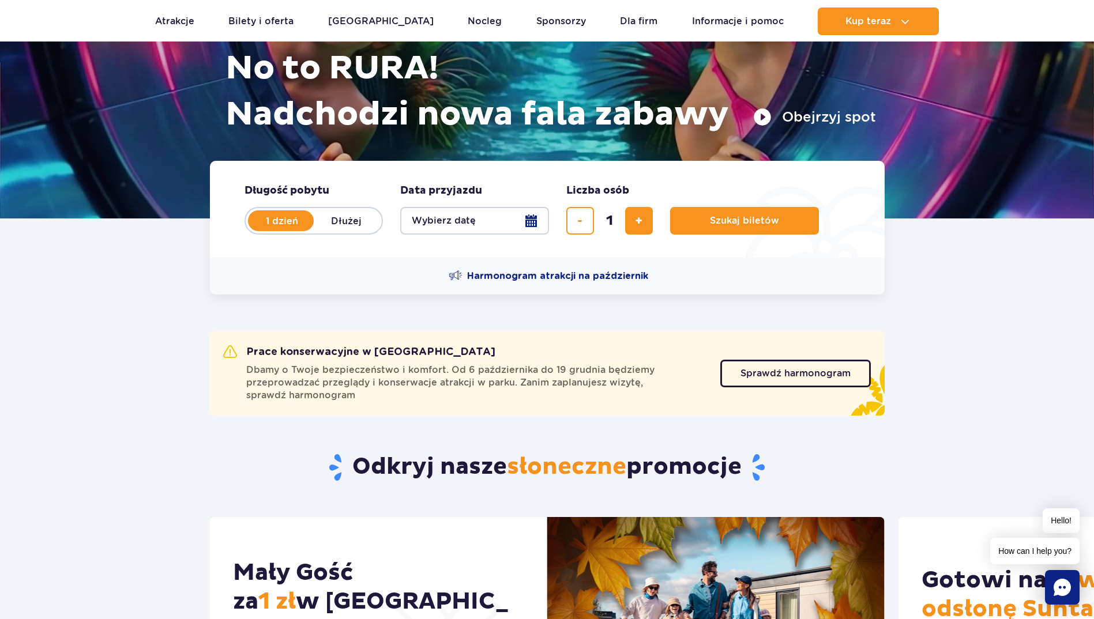
scroll to position [231, 0]
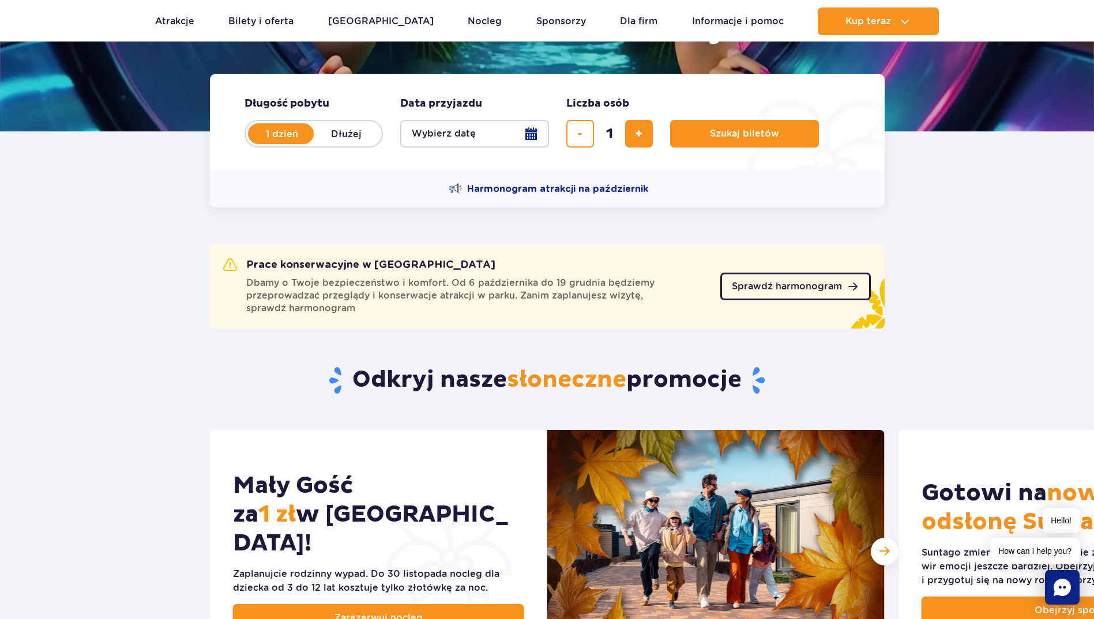
click at [800, 291] on span "Sprawdź harmonogram" at bounding box center [787, 286] width 110 height 9
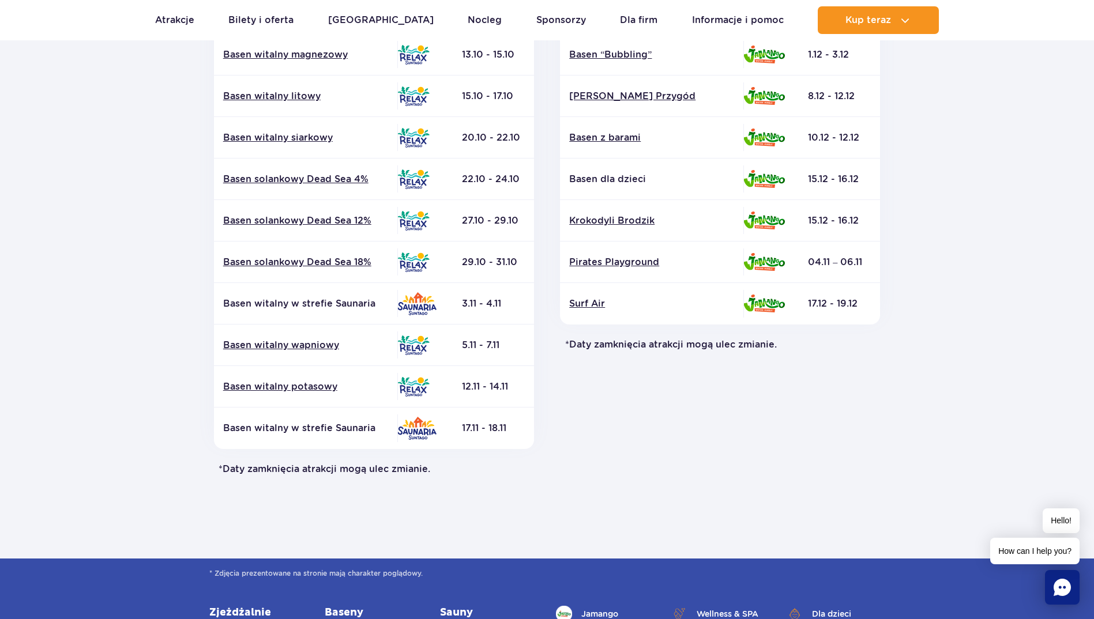
scroll to position [404, 0]
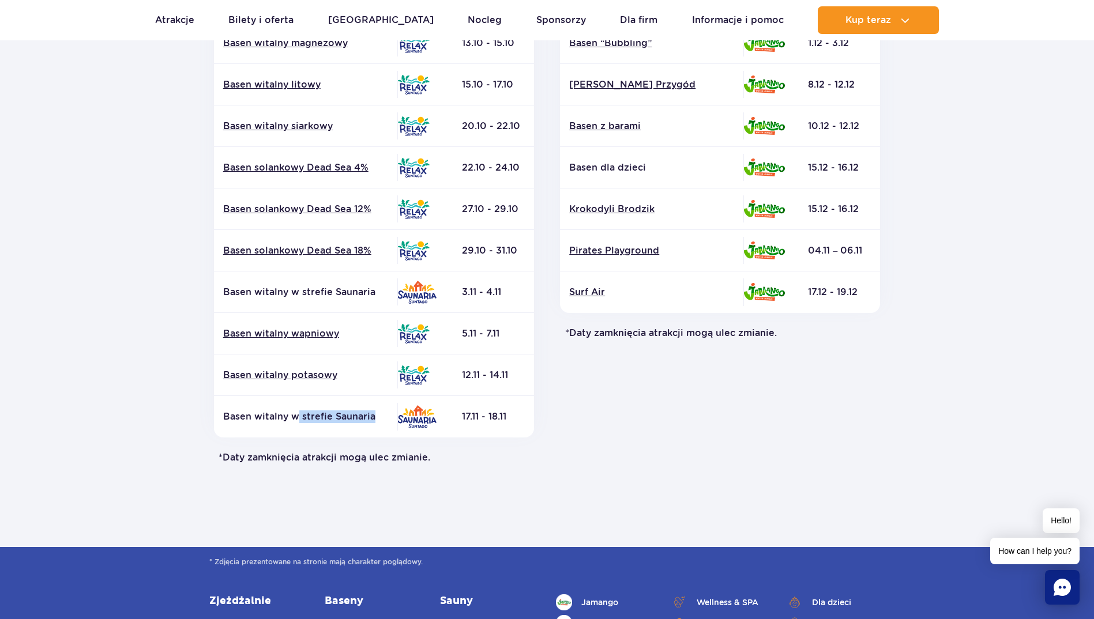
drag, startPoint x: 296, startPoint y: 423, endPoint x: 374, endPoint y: 424, distance: 78.4
click at [374, 424] on td "Basen witalny w strefie Saunaria" at bounding box center [305, 417] width 183 height 42
drag, startPoint x: 374, startPoint y: 424, endPoint x: 365, endPoint y: 486, distance: 62.4
click at [365, 486] on section "Powrót do strony głównej Harmonogram prac konserwacyjnych 2025 Relax i Saunaria…" at bounding box center [547, 134] width 1094 height 826
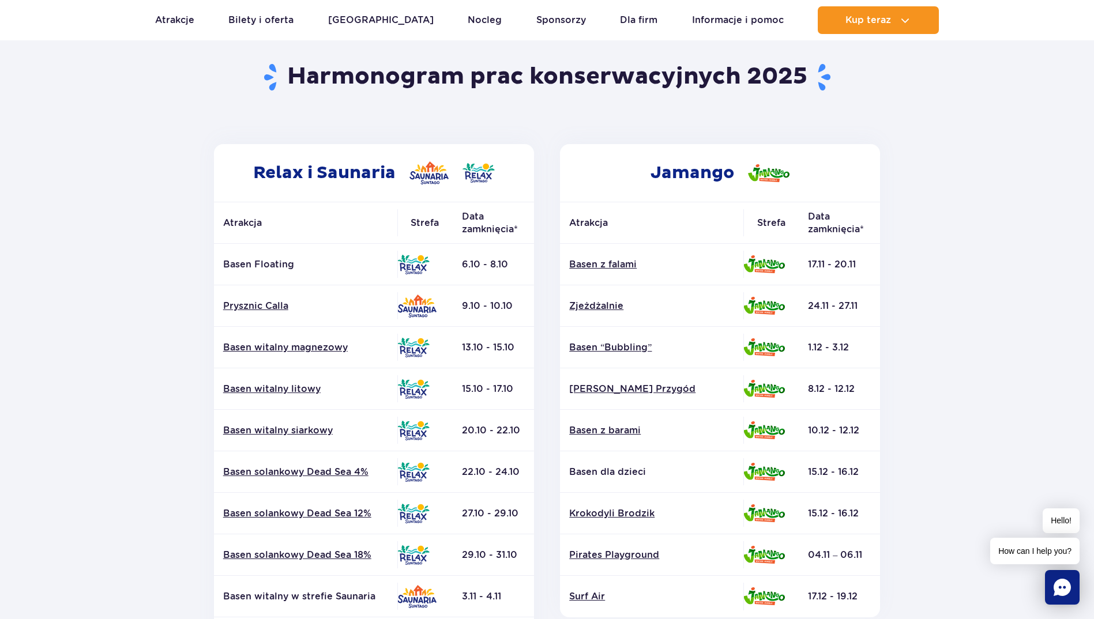
scroll to position [0, 0]
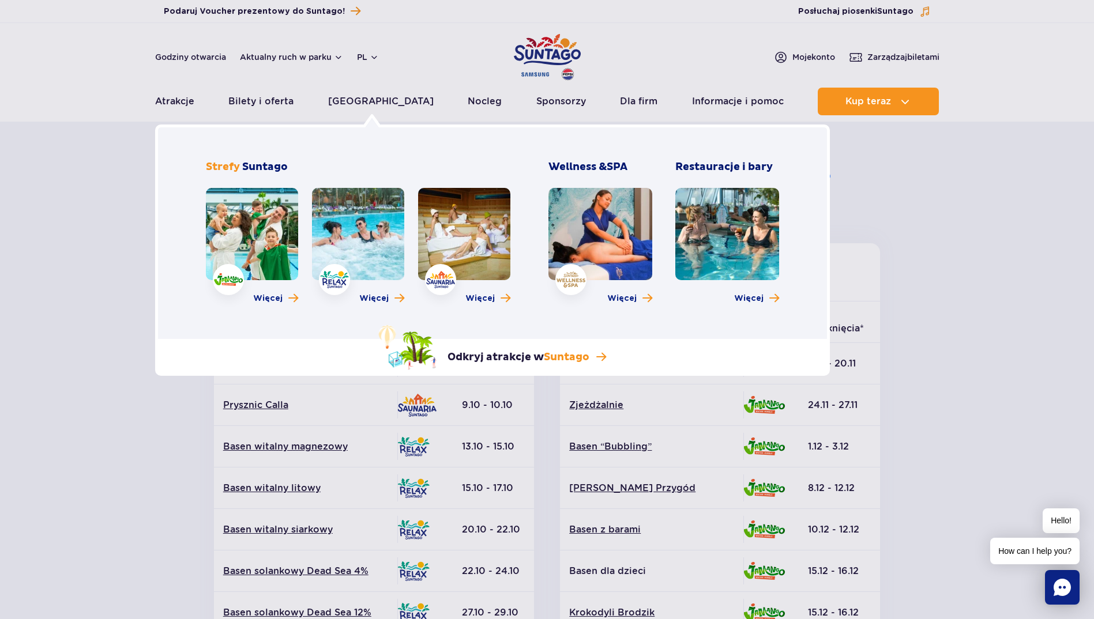
click at [479, 250] on link at bounding box center [464, 234] width 92 height 92
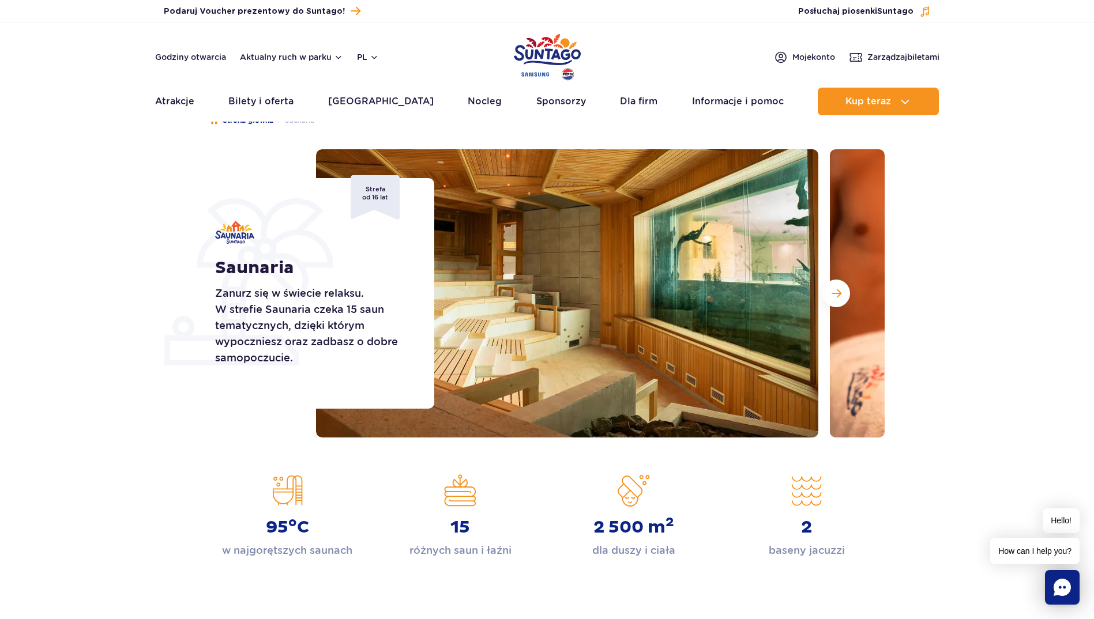
scroll to position [58, 0]
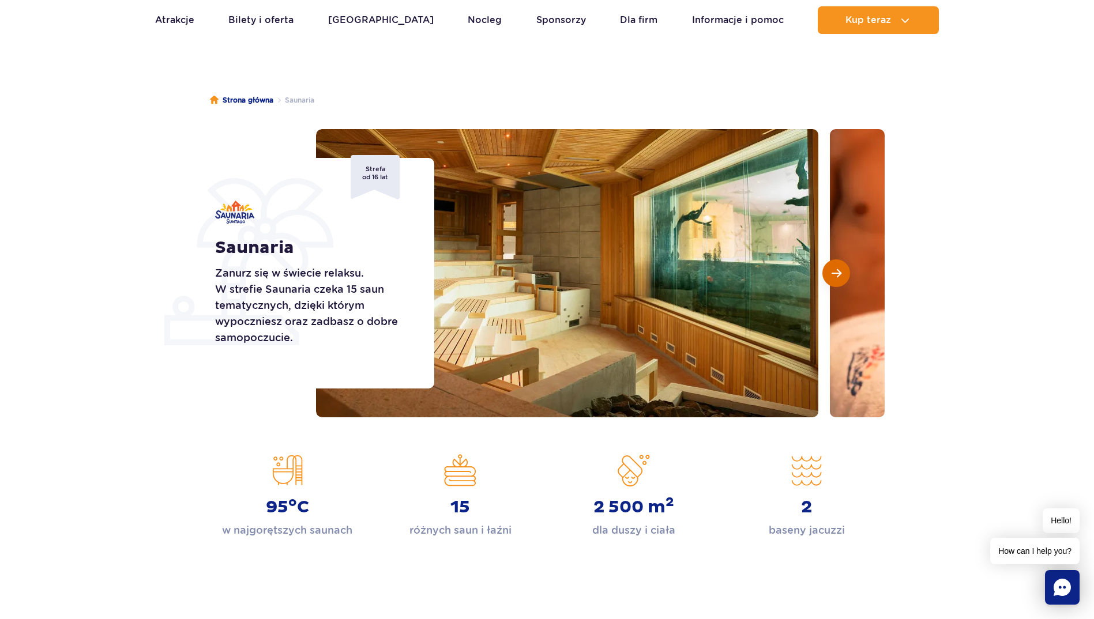
click at [841, 276] on span "Następny slajd" at bounding box center [836, 273] width 10 height 10
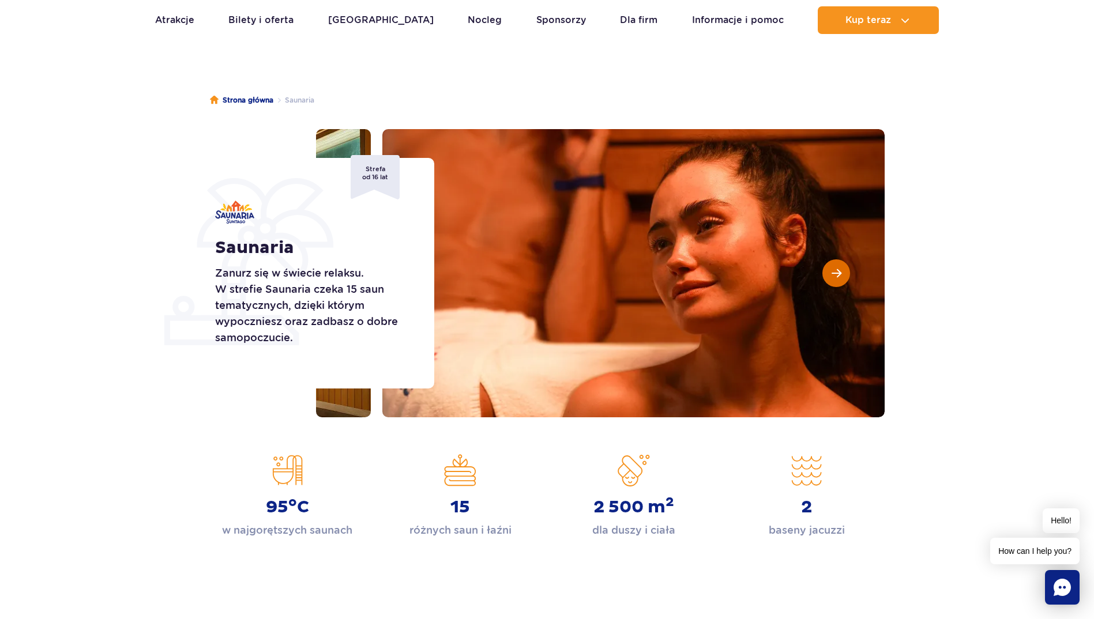
click at [841, 276] on span "Następny slajd" at bounding box center [836, 273] width 10 height 10
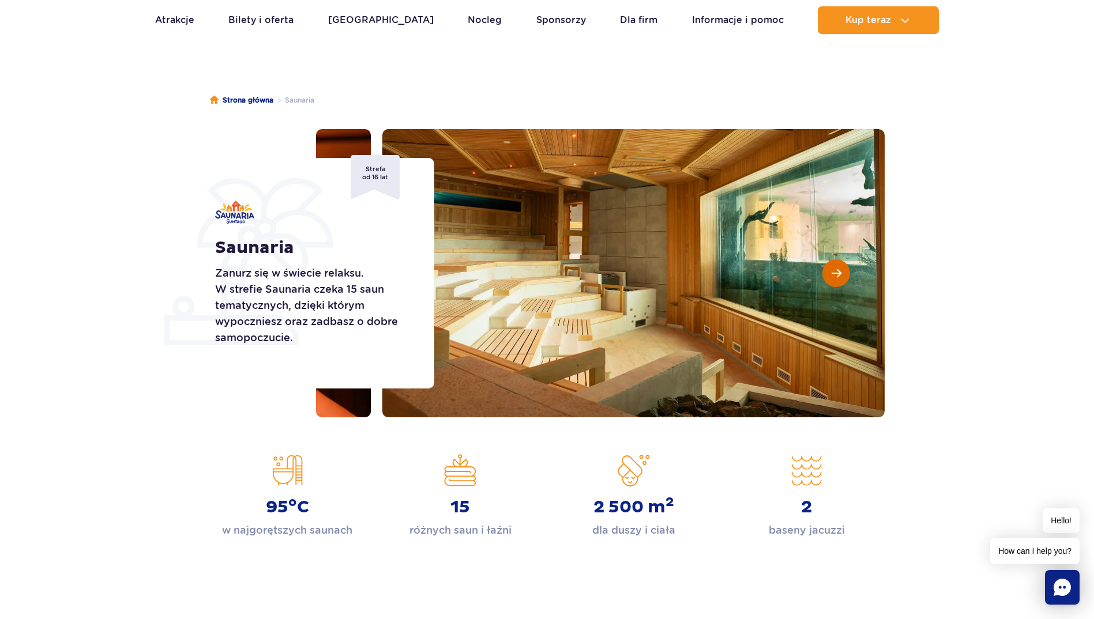
click at [841, 276] on span "Następny slajd" at bounding box center [836, 273] width 10 height 10
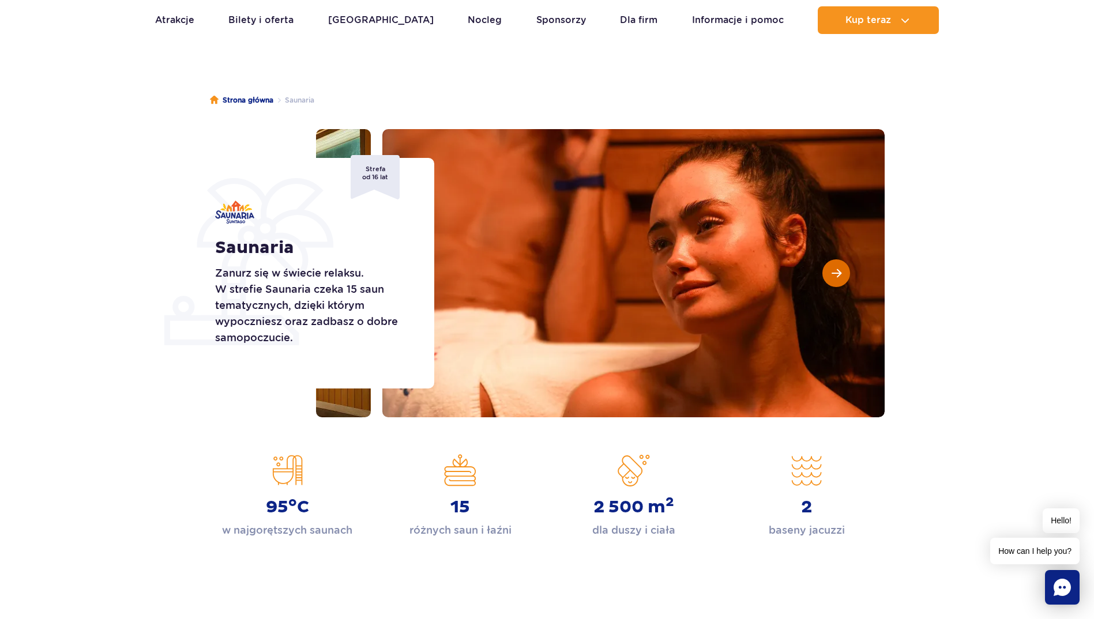
click at [841, 276] on span "Następny slajd" at bounding box center [836, 273] width 10 height 10
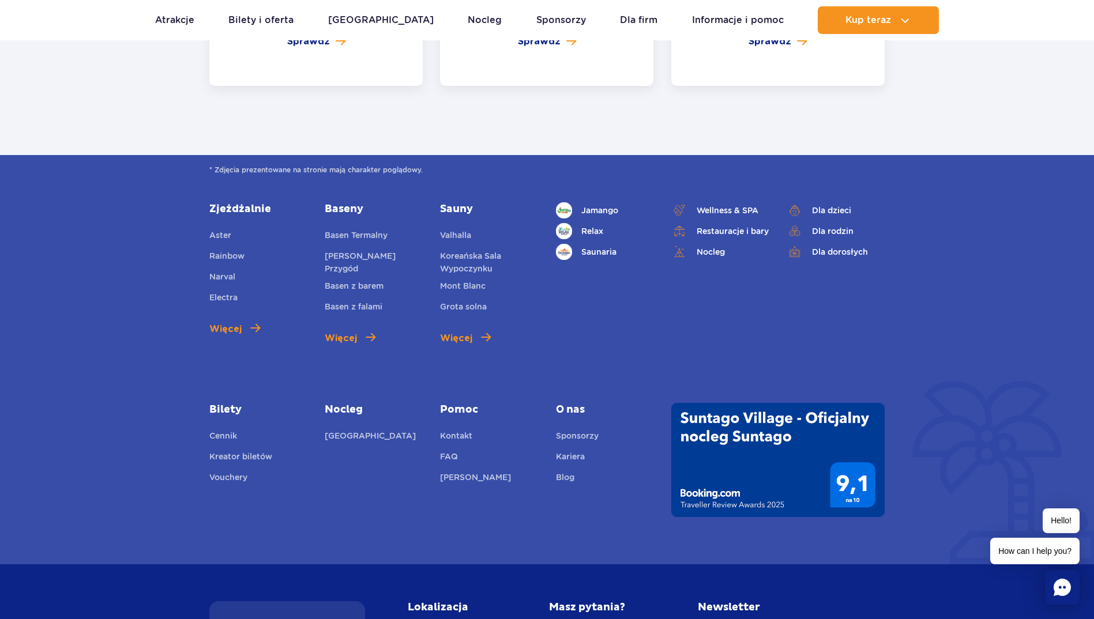
scroll to position [2595, 0]
